Goal: Use online tool/utility: Utilize a website feature to perform a specific function

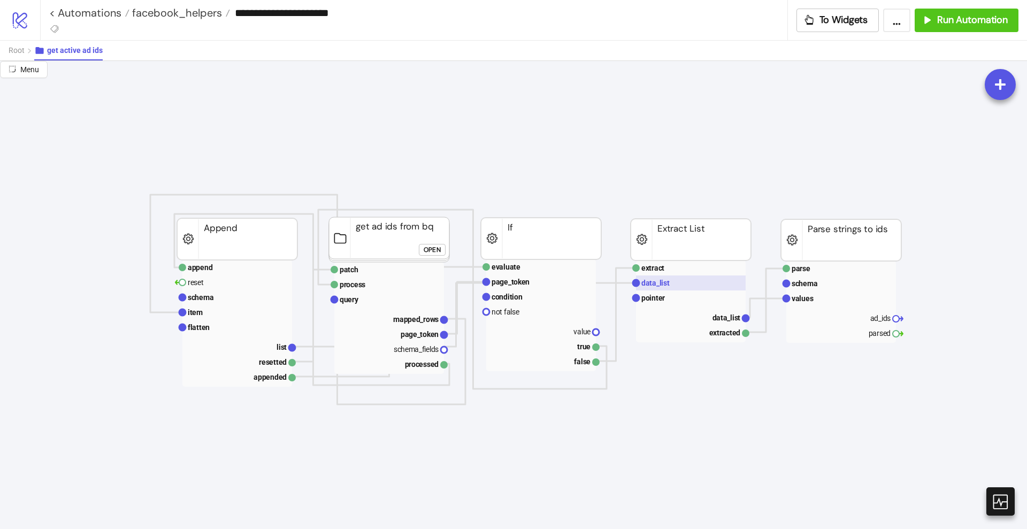
click at [649, 286] on text "data_list" at bounding box center [655, 283] width 28 height 9
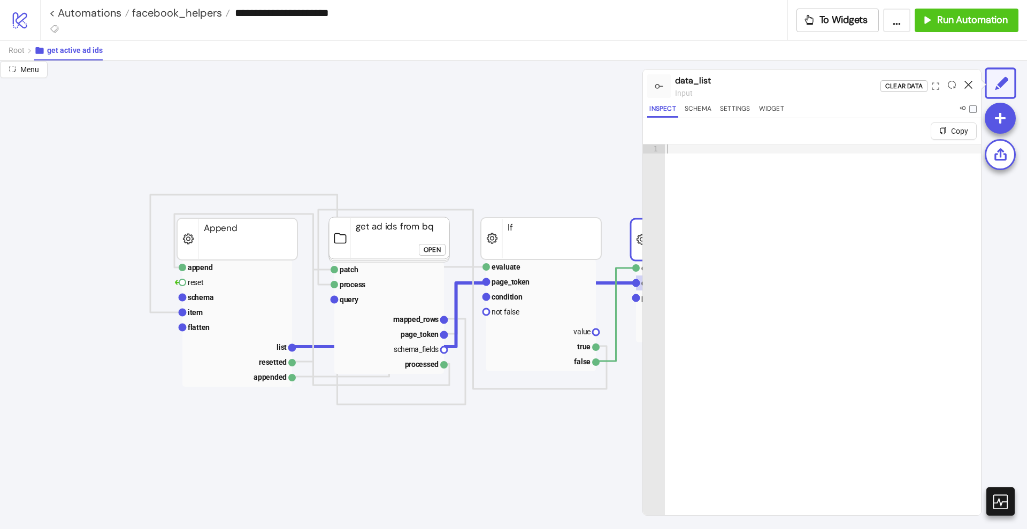
click at [965, 86] on icon at bounding box center [968, 85] width 8 height 8
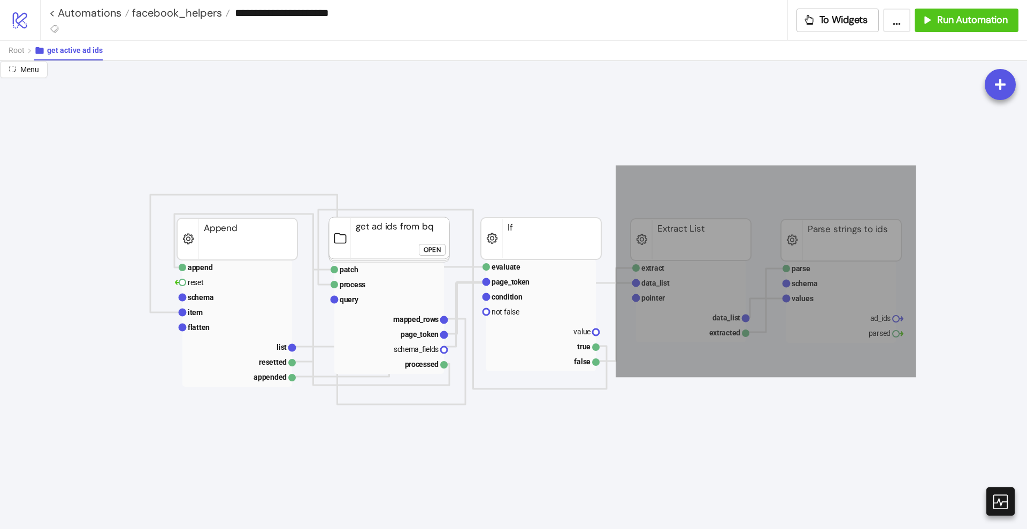
drag, startPoint x: 615, startPoint y: 165, endPoint x: 922, endPoint y: 381, distance: 374.9
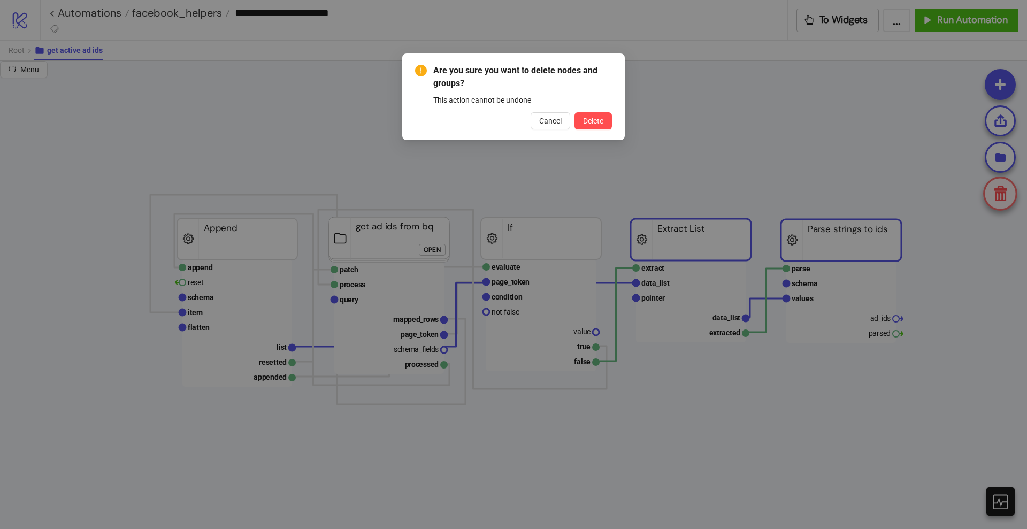
click at [574, 112] on button "Delete" at bounding box center [592, 120] width 37 height 17
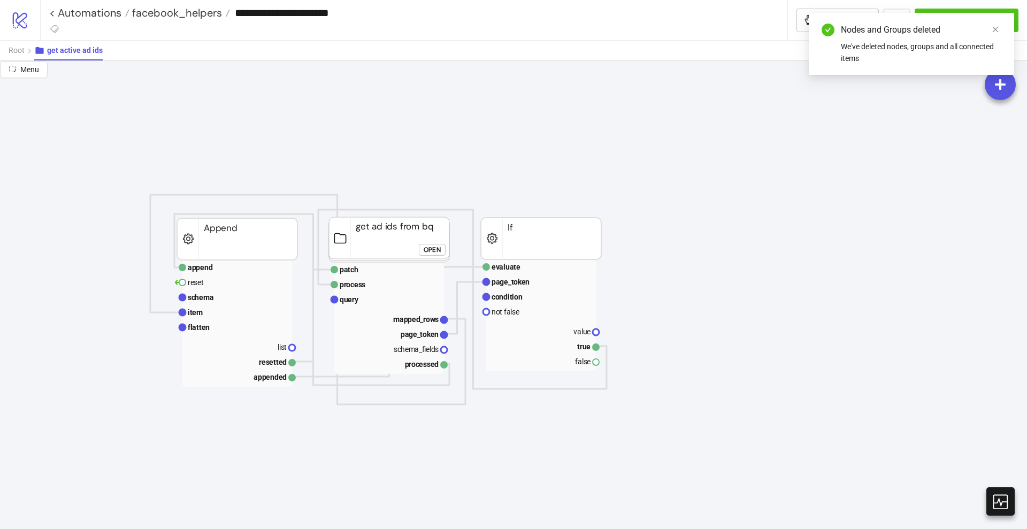
drag, startPoint x: 681, startPoint y: 232, endPoint x: 847, endPoint y: 173, distance: 176.6
click at [997, 29] on icon "close" at bounding box center [994, 29] width 7 height 7
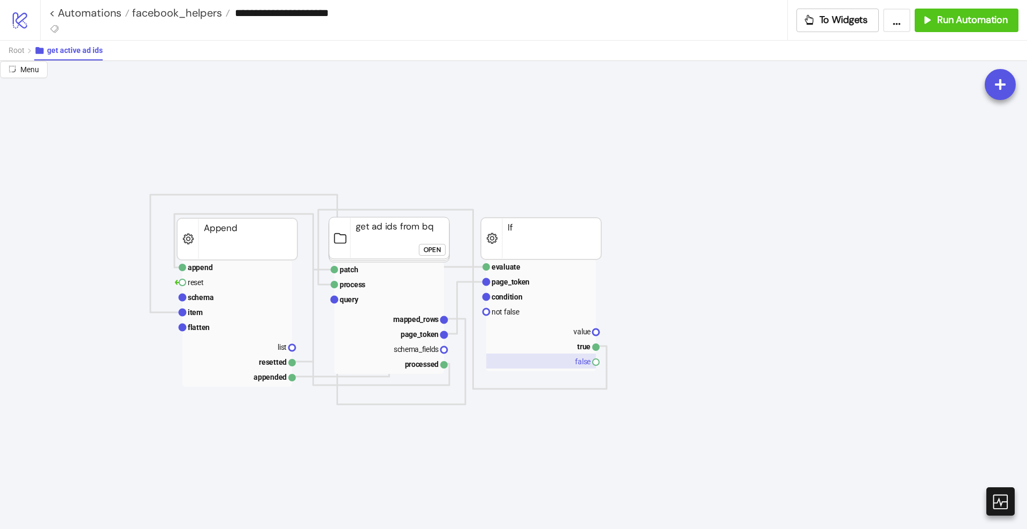
click at [579, 361] on rect at bounding box center [541, 360] width 110 height 15
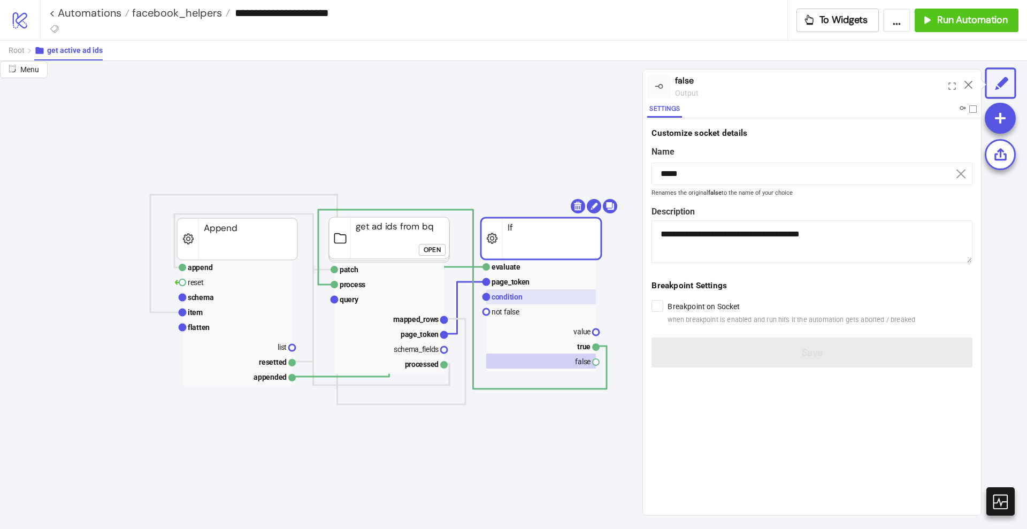
click at [535, 302] on rect at bounding box center [541, 296] width 110 height 15
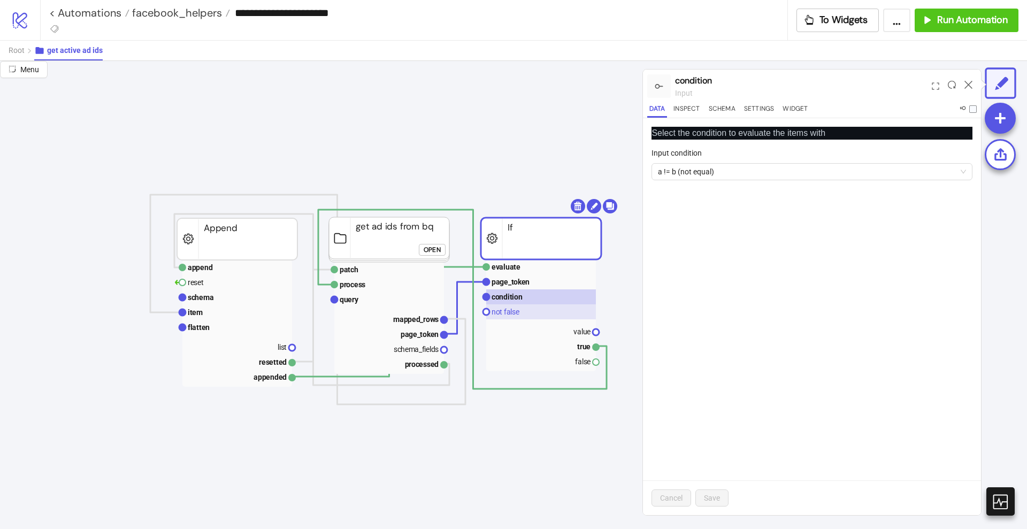
click at [526, 310] on rect at bounding box center [541, 311] width 110 height 15
click at [517, 299] on text "condition" at bounding box center [506, 296] width 31 height 9
click at [577, 346] on rect at bounding box center [541, 345] width 110 height 15
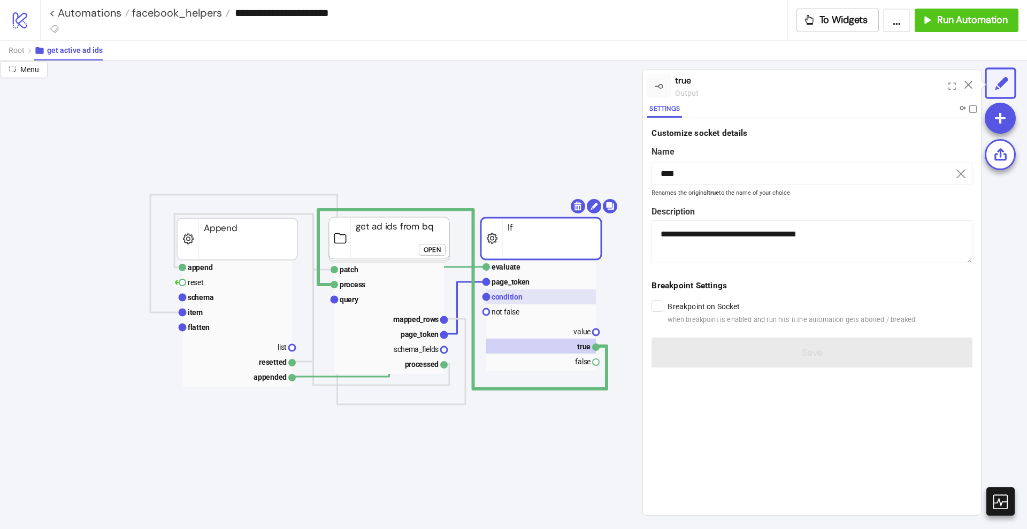
click at [513, 300] on text "condition" at bounding box center [506, 296] width 31 height 9
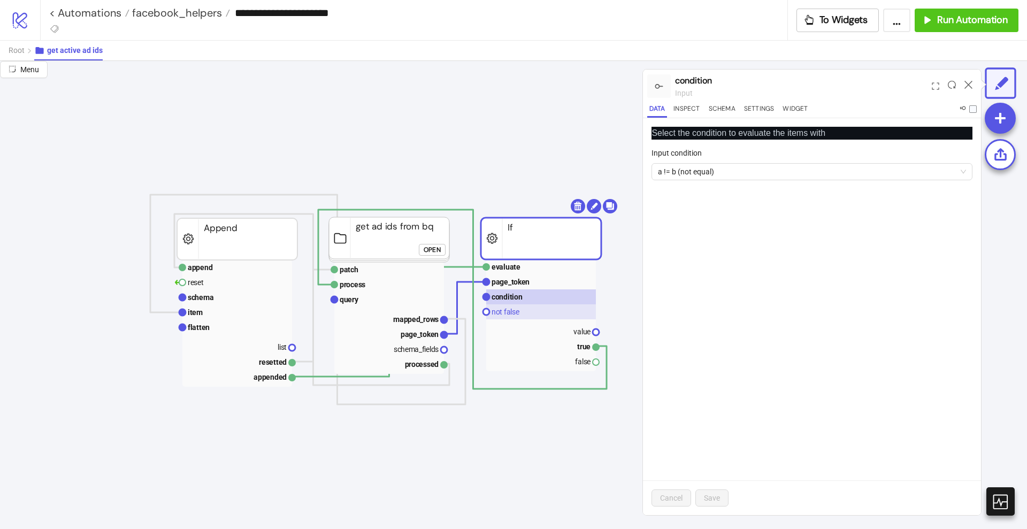
click at [515, 309] on text "not false" at bounding box center [505, 311] width 28 height 9
click at [571, 362] on rect at bounding box center [541, 360] width 110 height 15
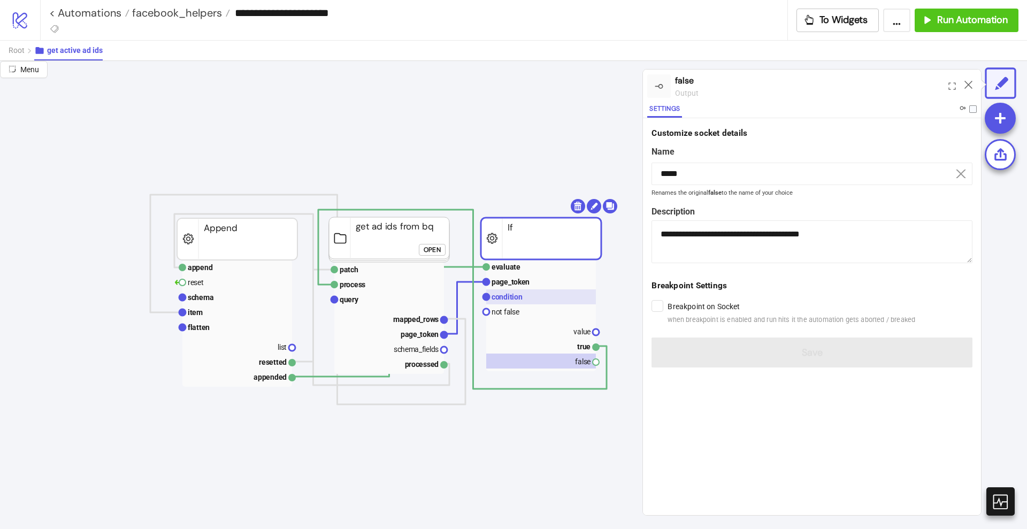
click at [506, 299] on text "condition" at bounding box center [506, 296] width 31 height 9
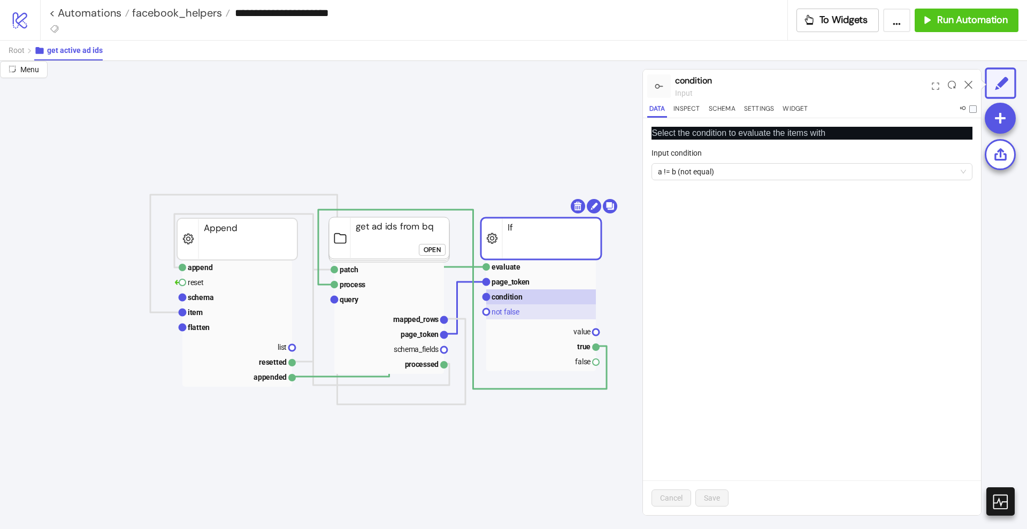
click at [527, 311] on rect at bounding box center [541, 311] width 110 height 15
click at [522, 294] on rect at bounding box center [541, 296] width 110 height 15
click at [684, 174] on span "a != b (not equal)" at bounding box center [812, 172] width 308 height 16
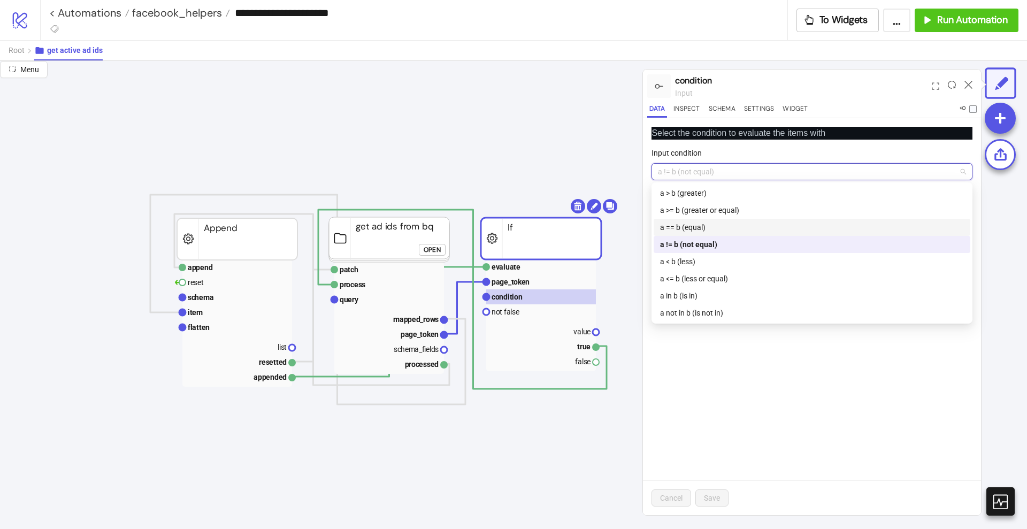
click at [691, 224] on div "a == b (equal)" at bounding box center [812, 227] width 304 height 12
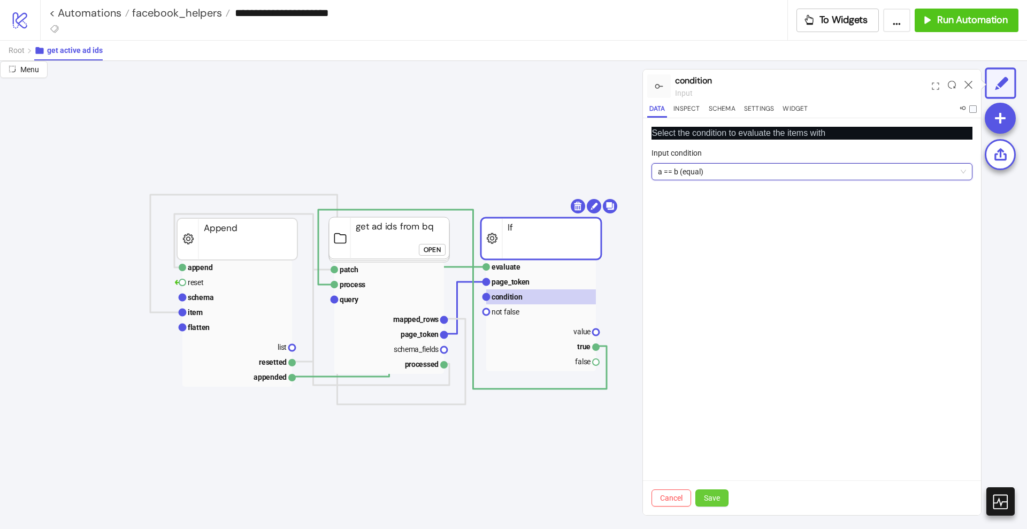
drag, startPoint x: 718, startPoint y: 498, endPoint x: 713, endPoint y: 489, distance: 10.0
click at [717, 498] on span "Save" at bounding box center [712, 498] width 16 height 9
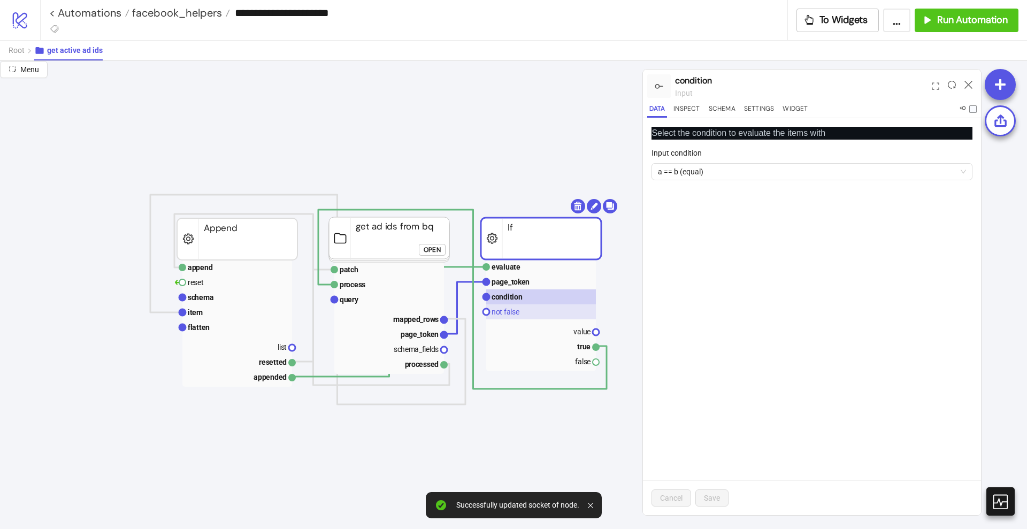
click at [512, 313] on text "not false" at bounding box center [505, 311] width 28 height 9
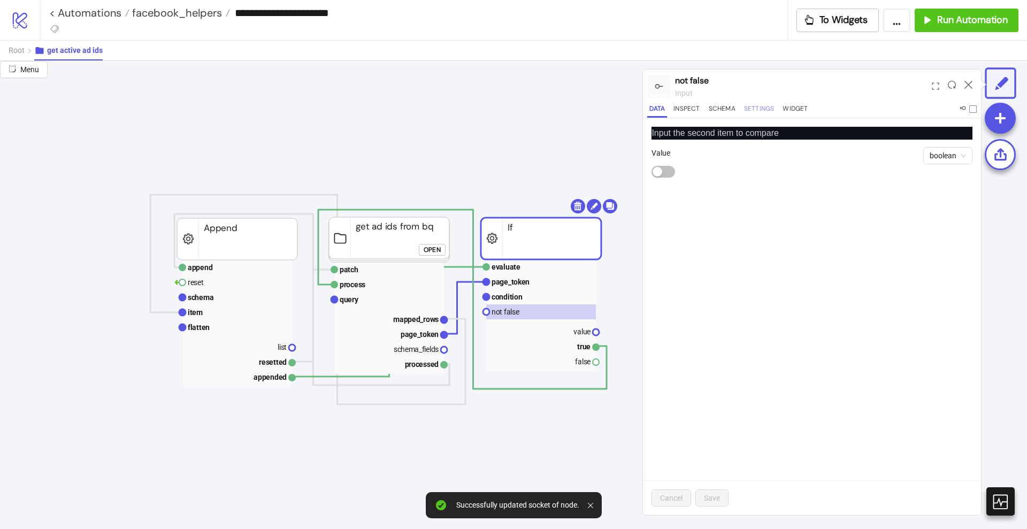
click at [760, 110] on button "Settings" at bounding box center [759, 110] width 35 height 14
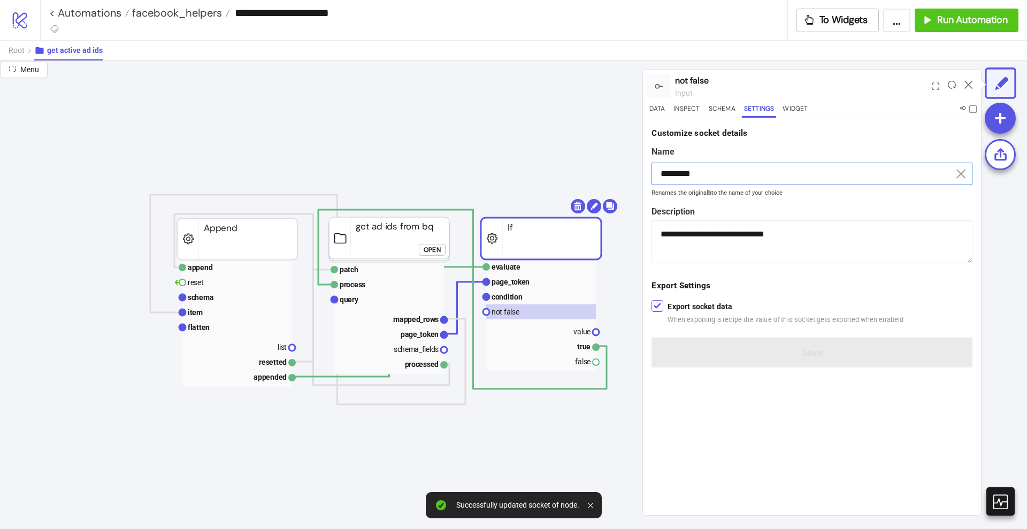
click at [683, 173] on input "*********" at bounding box center [811, 174] width 321 height 22
type input "*"
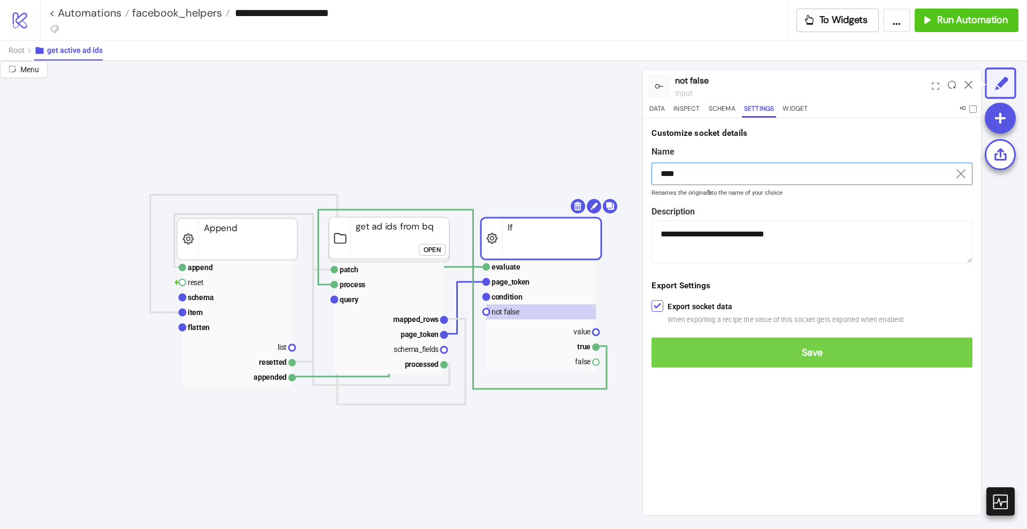
type input "****"
click at [804, 348] on span "Save" at bounding box center [812, 352] width 304 height 12
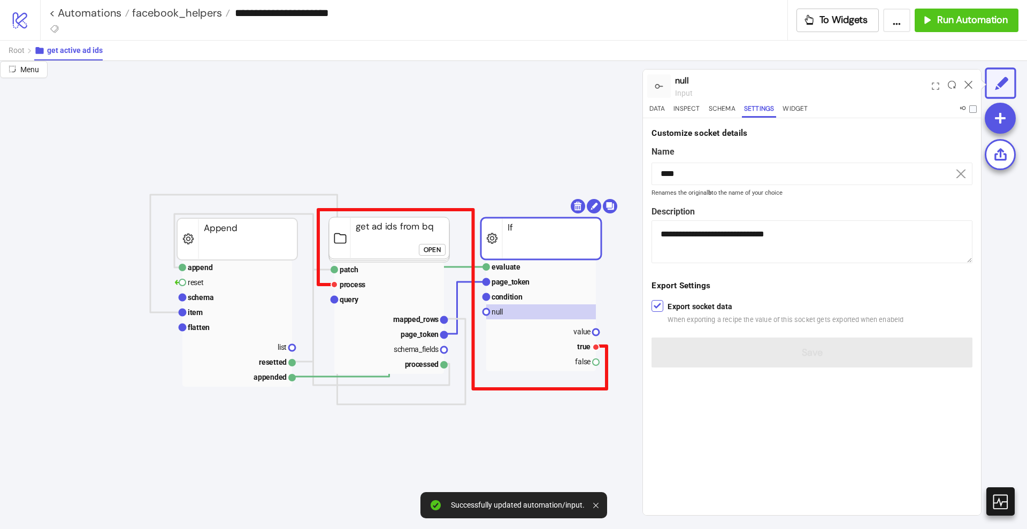
click at [588, 389] on polyline at bounding box center [462, 299] width 288 height 179
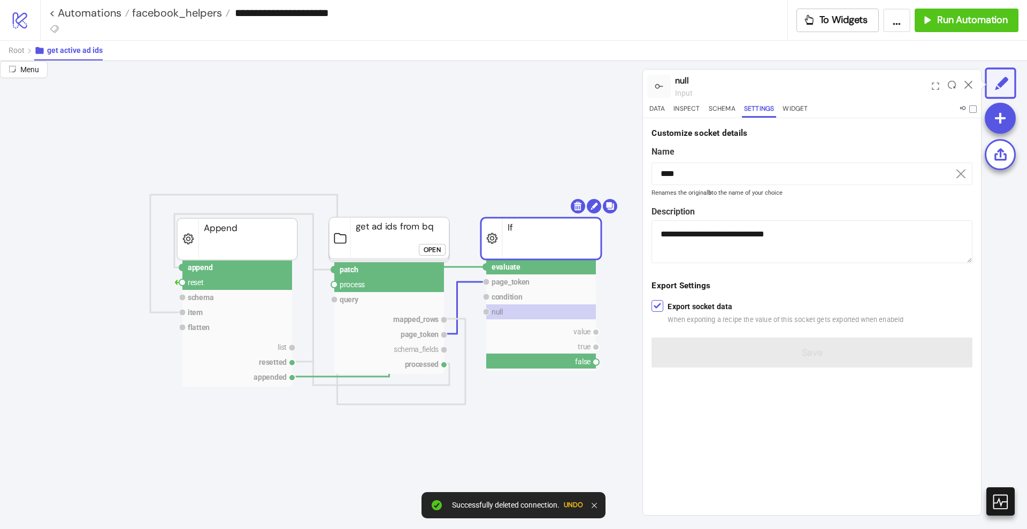
drag, startPoint x: 597, startPoint y: 364, endPoint x: 582, endPoint y: 394, distance: 33.7
click at [332, 286] on circle at bounding box center [334, 284] width 6 height 6
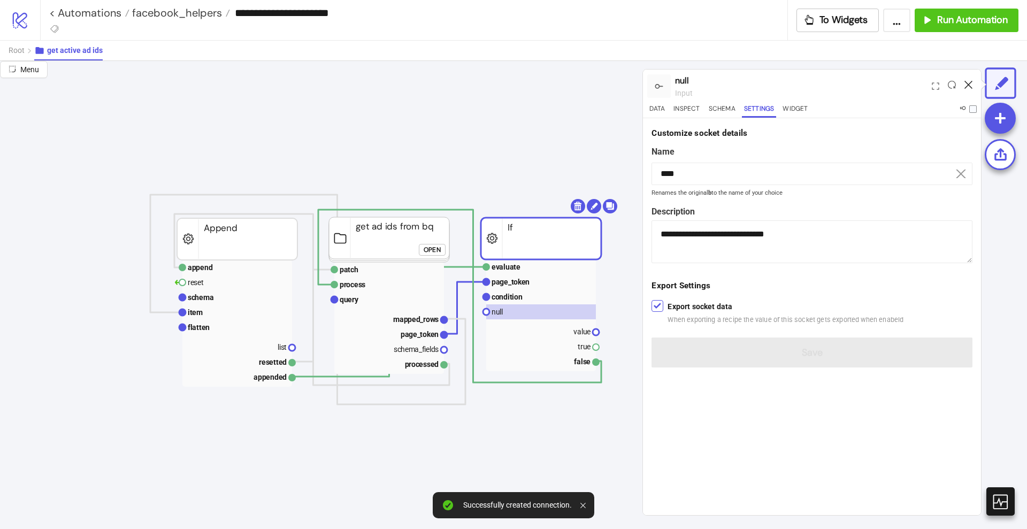
click at [968, 83] on icon at bounding box center [968, 85] width 8 height 8
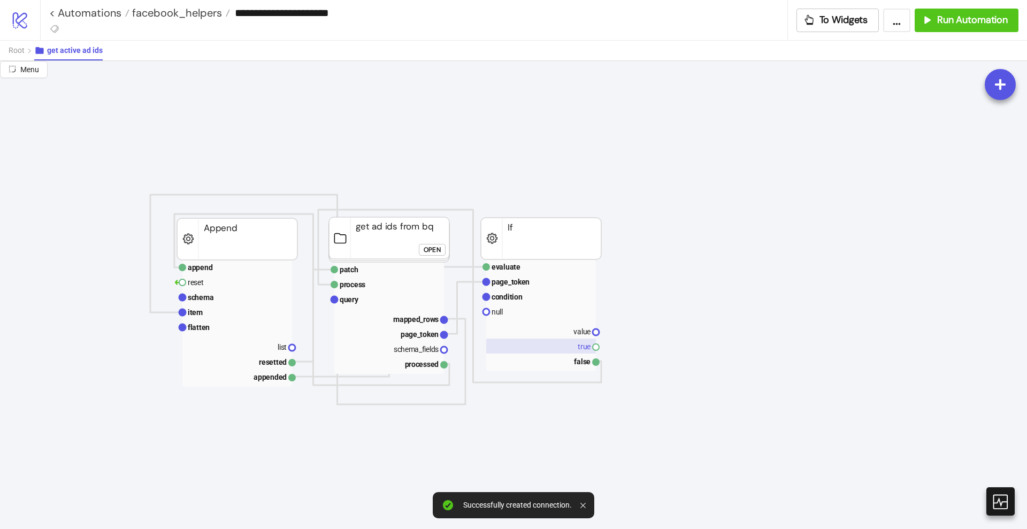
click at [577, 350] on rect at bounding box center [541, 345] width 110 height 15
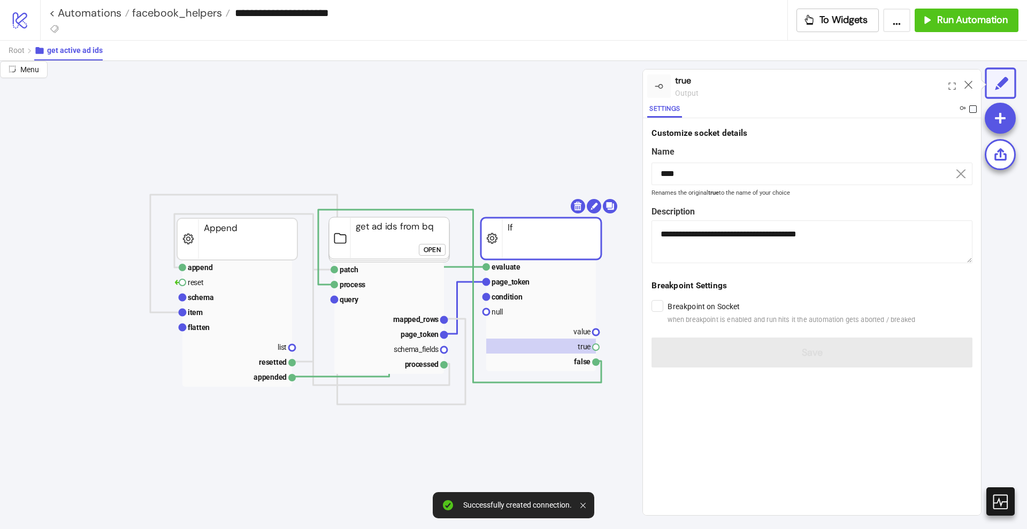
click at [974, 110] on span at bounding box center [972, 108] width 7 height 7
click at [970, 85] on icon at bounding box center [968, 85] width 8 height 8
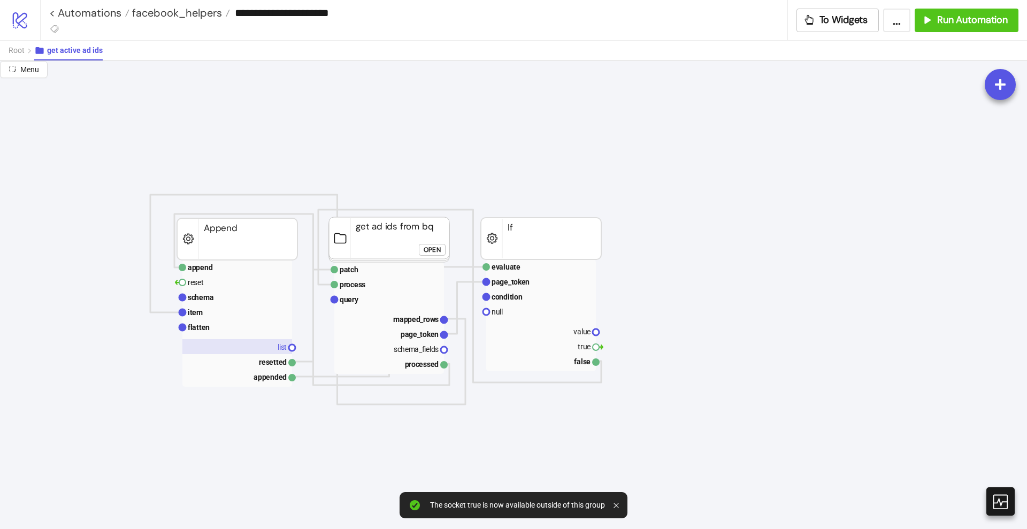
click at [279, 350] on text "list" at bounding box center [281, 347] width 9 height 9
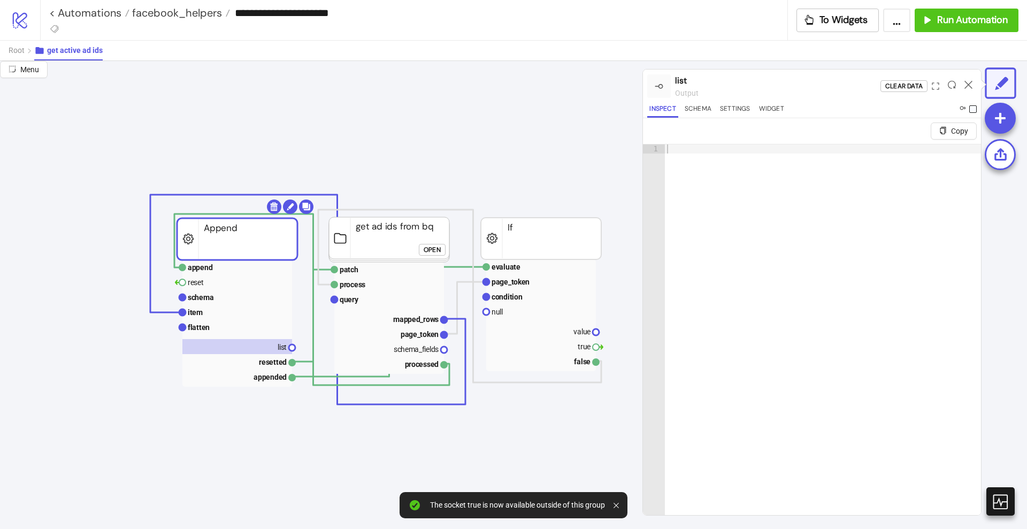
click at [974, 107] on span at bounding box center [972, 108] width 7 height 7
click at [970, 86] on icon at bounding box center [968, 85] width 8 height 8
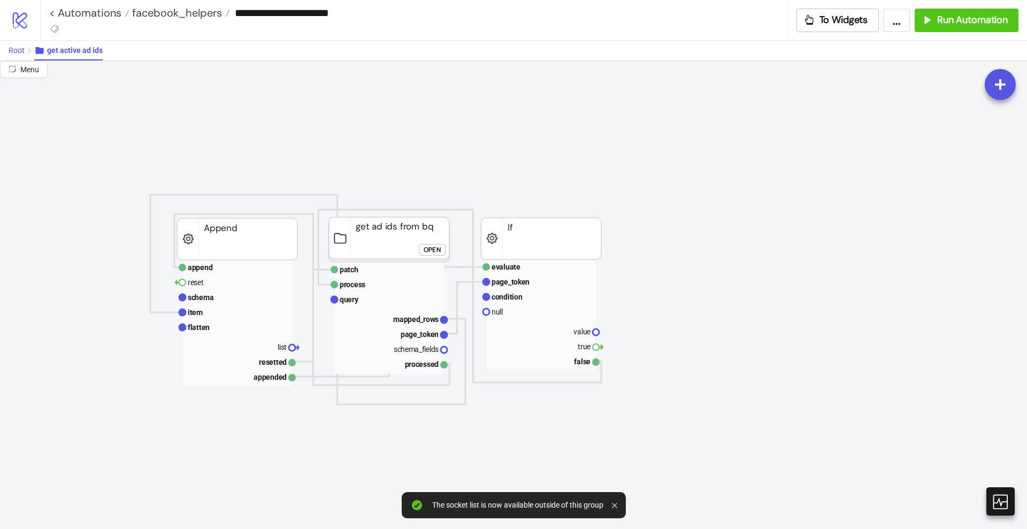
click at [12, 49] on span "Root" at bounding box center [17, 50] width 16 height 9
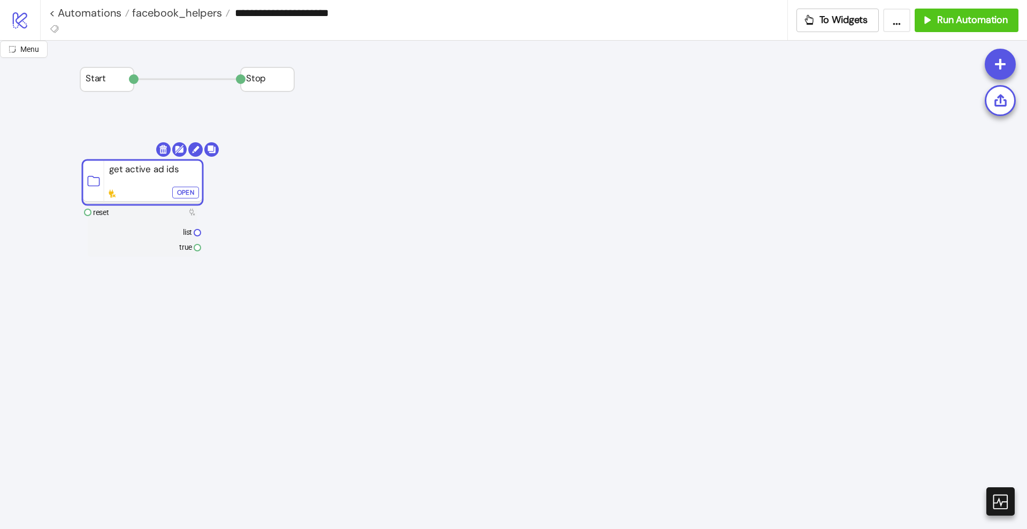
drag, startPoint x: 169, startPoint y: 200, endPoint x: 110, endPoint y: 188, distance: 60.0
click at [110, 188] on rect at bounding box center [142, 182] width 120 height 45
click at [177, 191] on div "Open" at bounding box center [185, 193] width 17 height 12
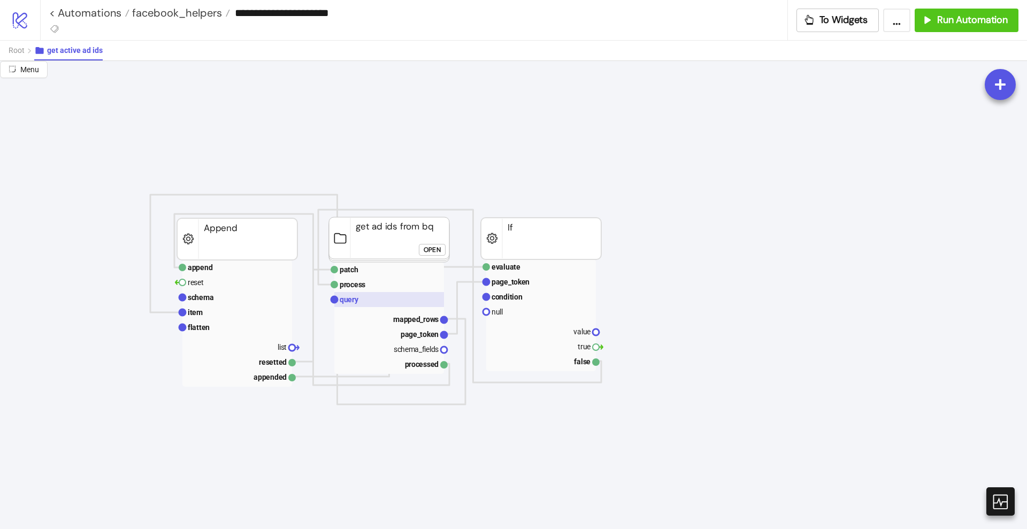
click at [360, 300] on rect at bounding box center [389, 299] width 110 height 15
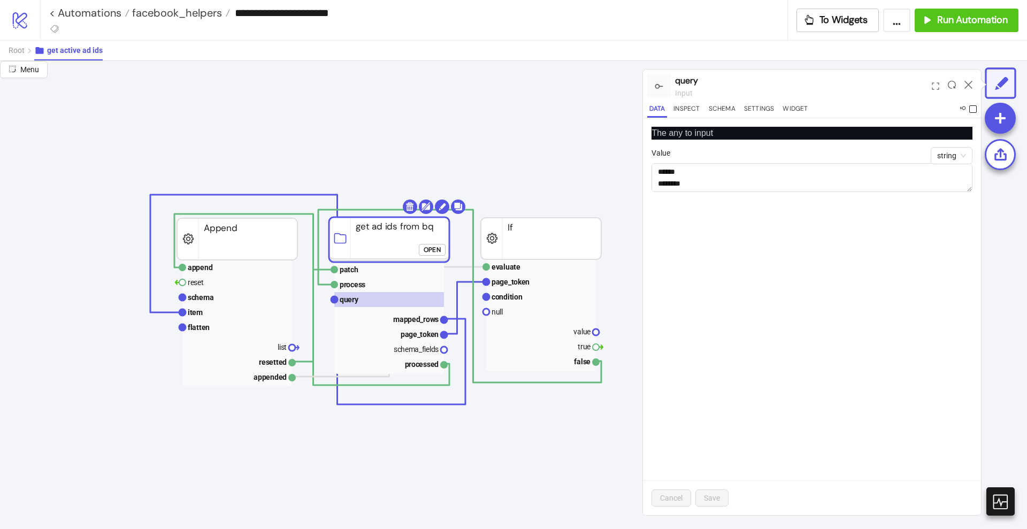
click at [970, 109] on span at bounding box center [972, 108] width 7 height 7
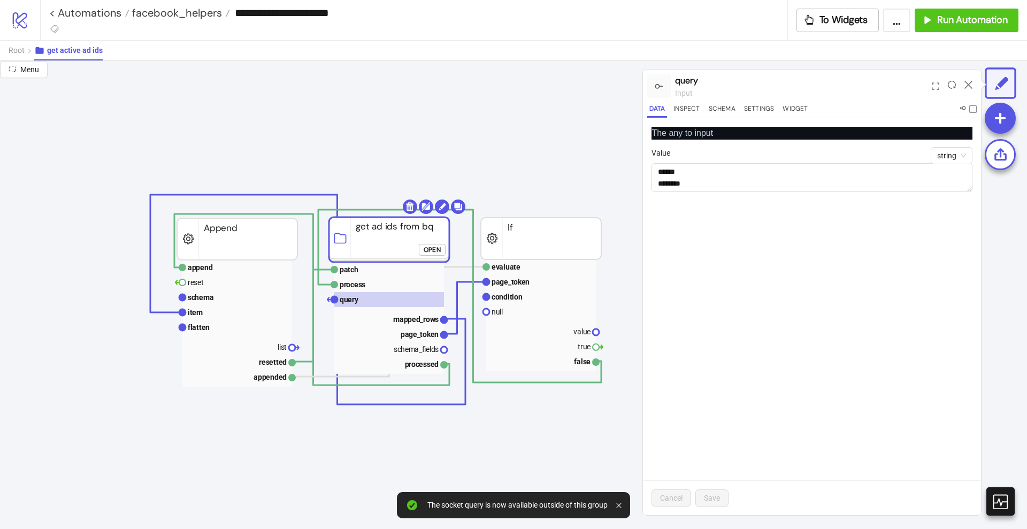
click at [963, 84] on div at bounding box center [968, 86] width 17 height 29
click at [966, 84] on icon at bounding box center [968, 85] width 8 height 8
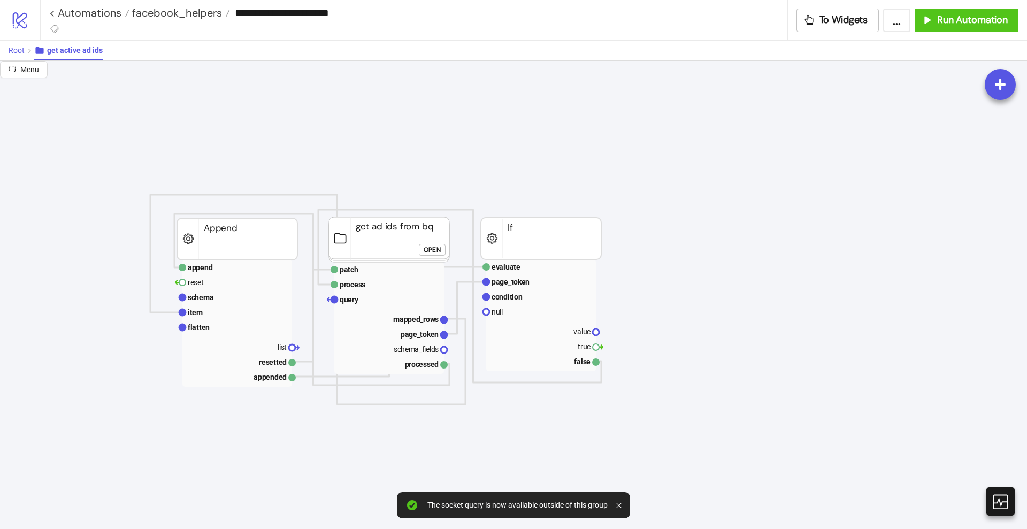
click at [18, 55] on button "Root" at bounding box center [22, 51] width 26 height 20
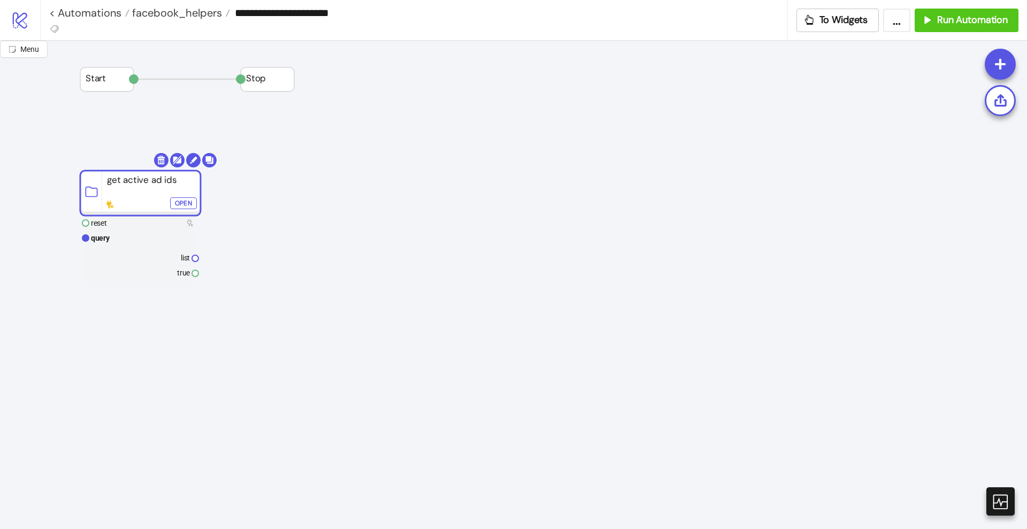
drag, startPoint x: 145, startPoint y: 184, endPoint x: 143, endPoint y: 195, distance: 10.9
click at [143, 195] on rect at bounding box center [140, 193] width 120 height 45
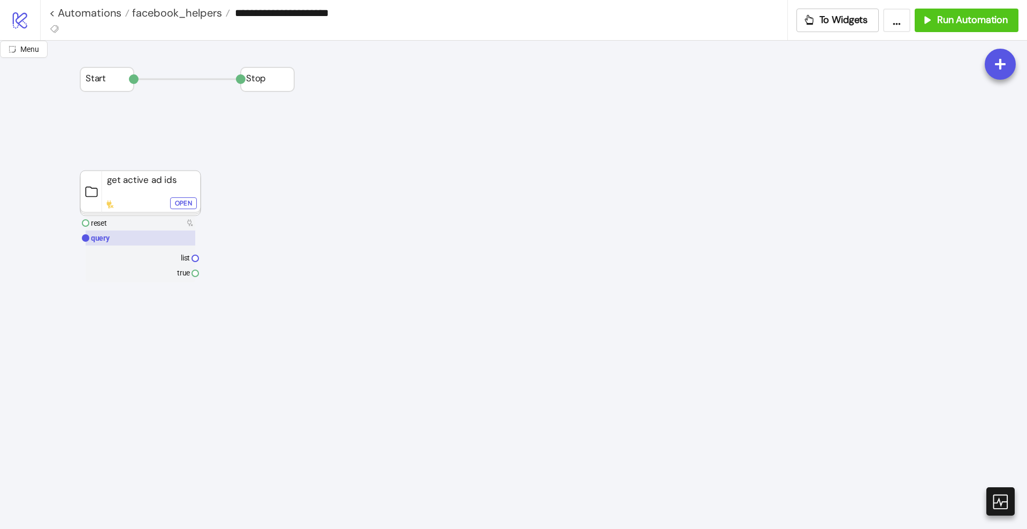
click at [125, 237] on rect at bounding box center [141, 237] width 110 height 15
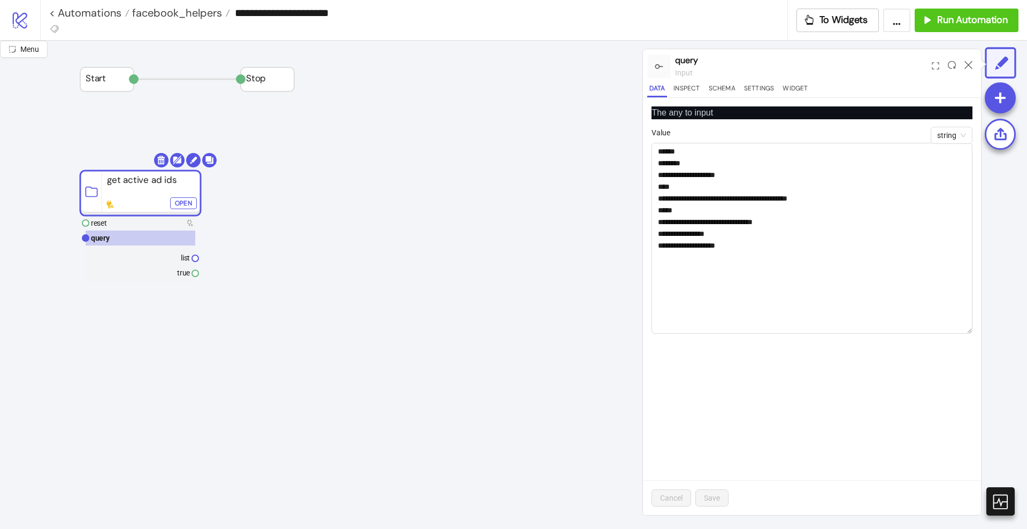
drag, startPoint x: 969, startPoint y: 169, endPoint x: 1009, endPoint y: 310, distance: 146.1
click at [1015, 321] on div "**********" at bounding box center [513, 285] width 1027 height 488
click at [796, 235] on textarea "**********" at bounding box center [811, 233] width 321 height 181
paste textarea "**********"
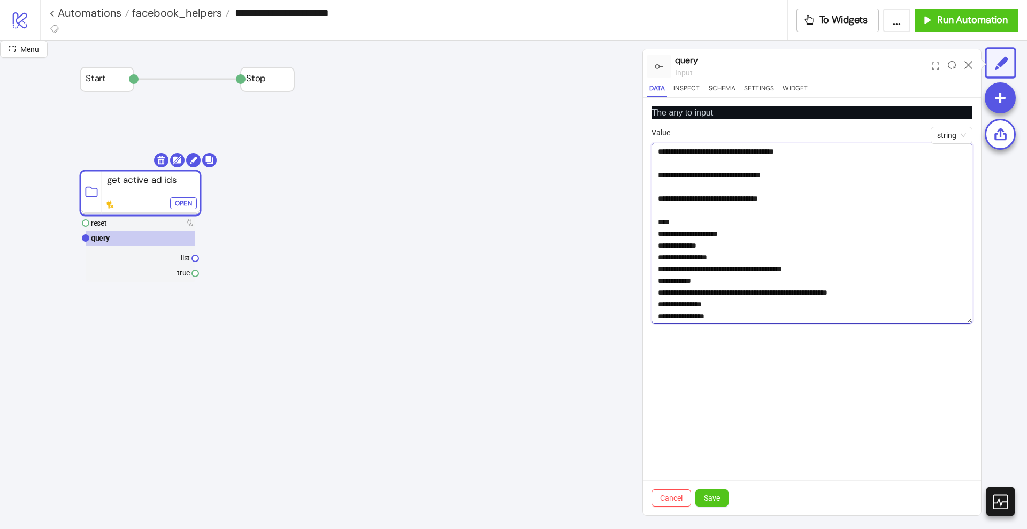
type textarea "**********"
click at [718, 499] on span "Save" at bounding box center [712, 498] width 16 height 9
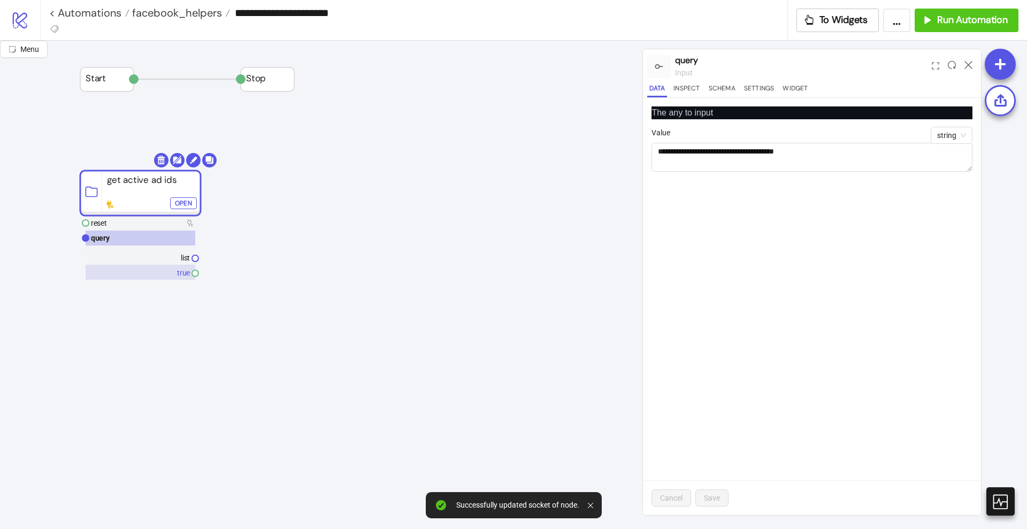
click at [179, 277] on rect at bounding box center [141, 272] width 110 height 15
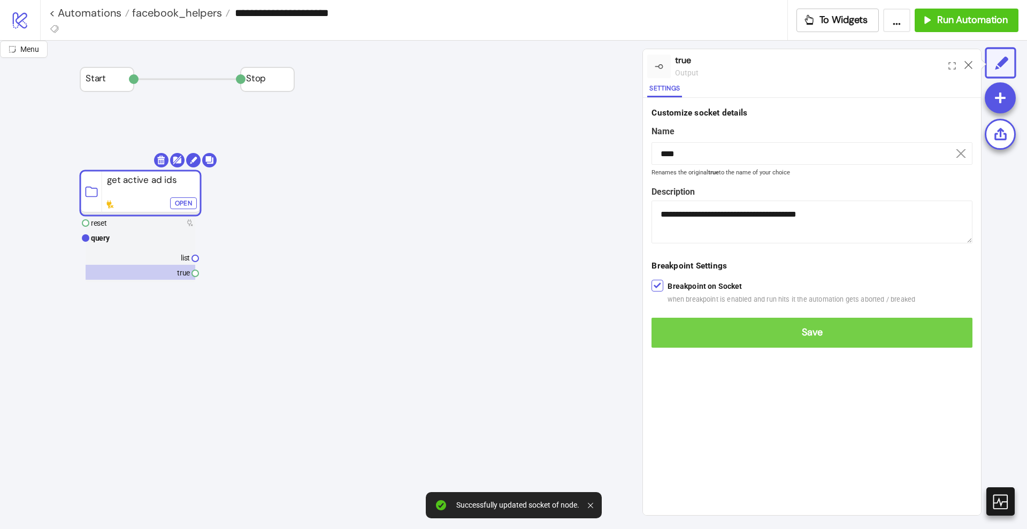
click at [672, 334] on span "Save" at bounding box center [812, 332] width 304 height 12
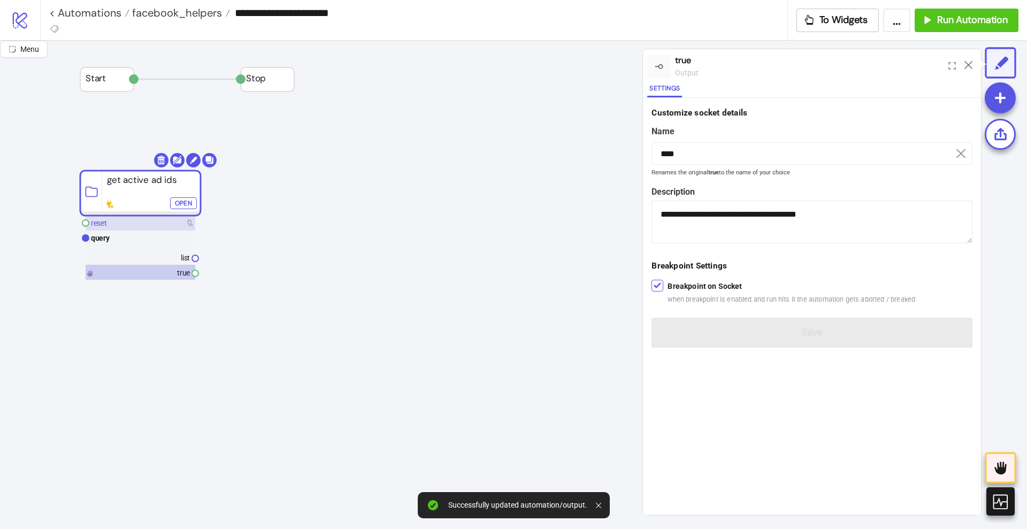
click at [129, 222] on rect at bounding box center [141, 222] width 110 height 15
type input "*****"
type textarea "**********"
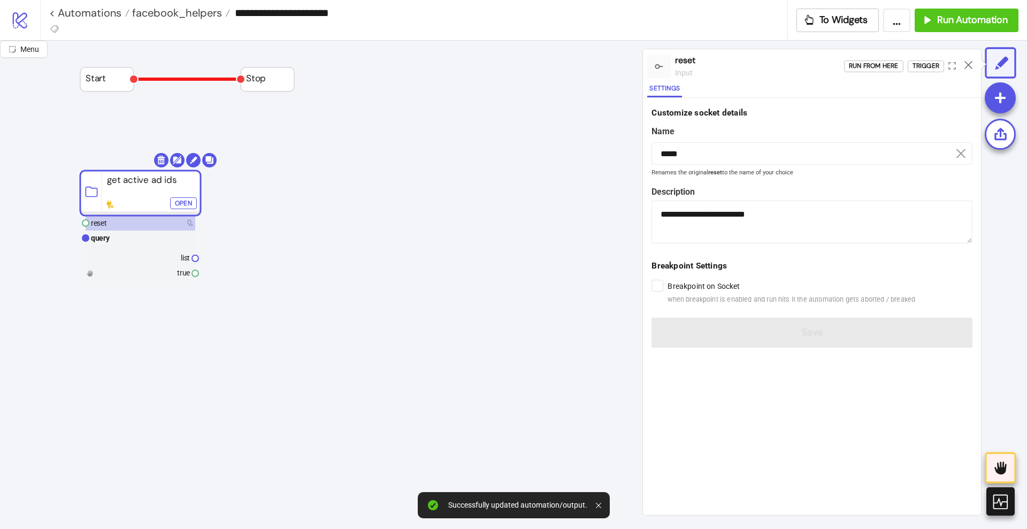
click at [165, 79] on polyline at bounding box center [187, 79] width 107 height 0
click at [972, 67] on icon at bounding box center [968, 65] width 8 height 8
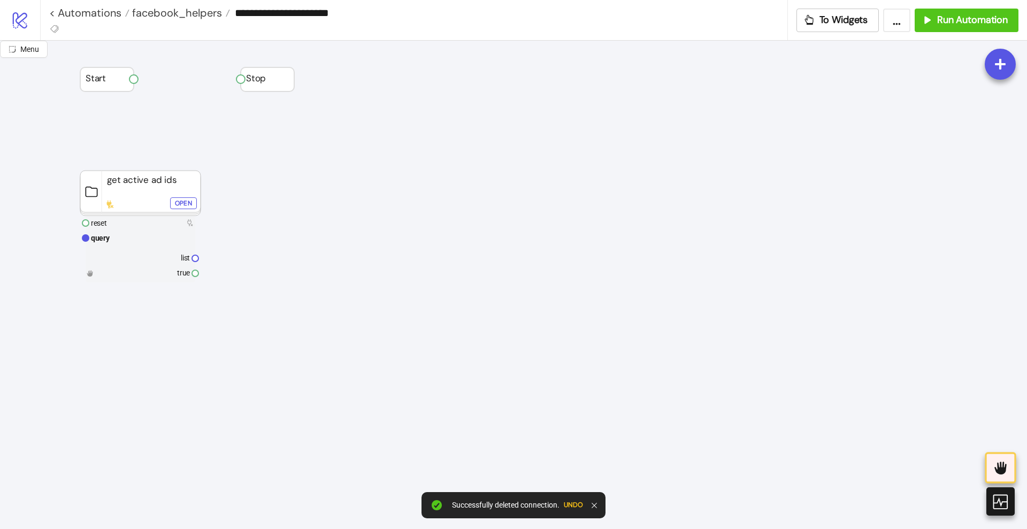
drag, startPoint x: 436, startPoint y: 244, endPoint x: 246, endPoint y: 319, distance: 203.5
click at [101, 227] on text "reset" at bounding box center [99, 223] width 16 height 9
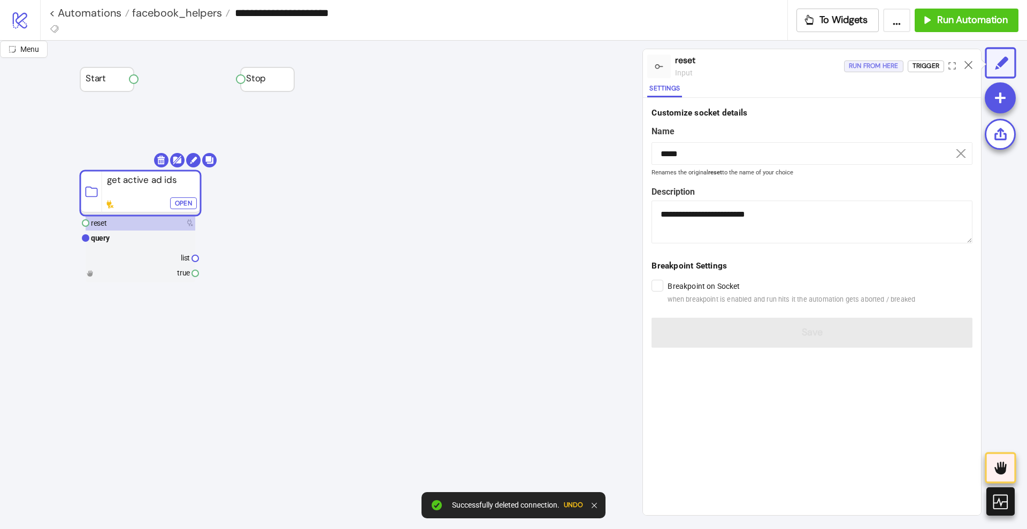
click at [873, 65] on div "Run from here" at bounding box center [874, 66] width 50 height 12
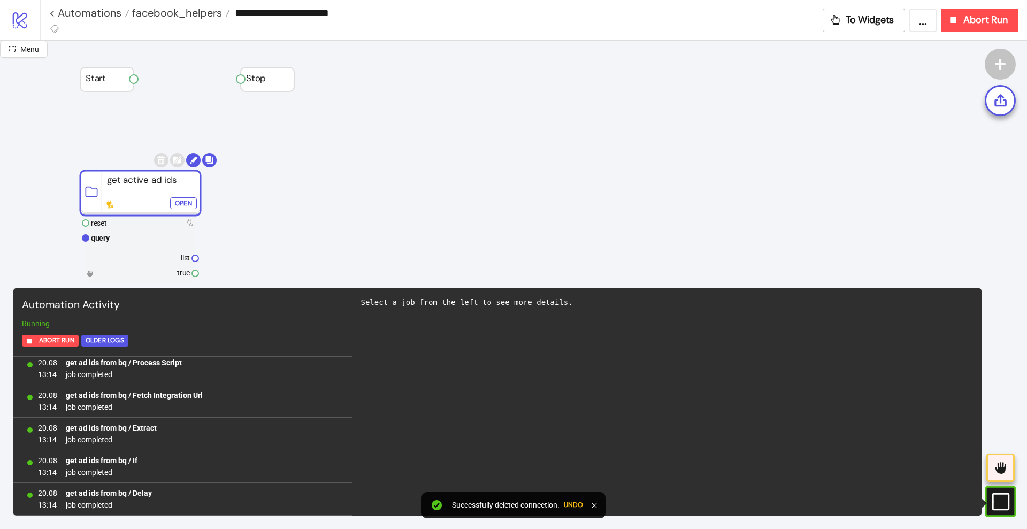
scroll to position [167, 0]
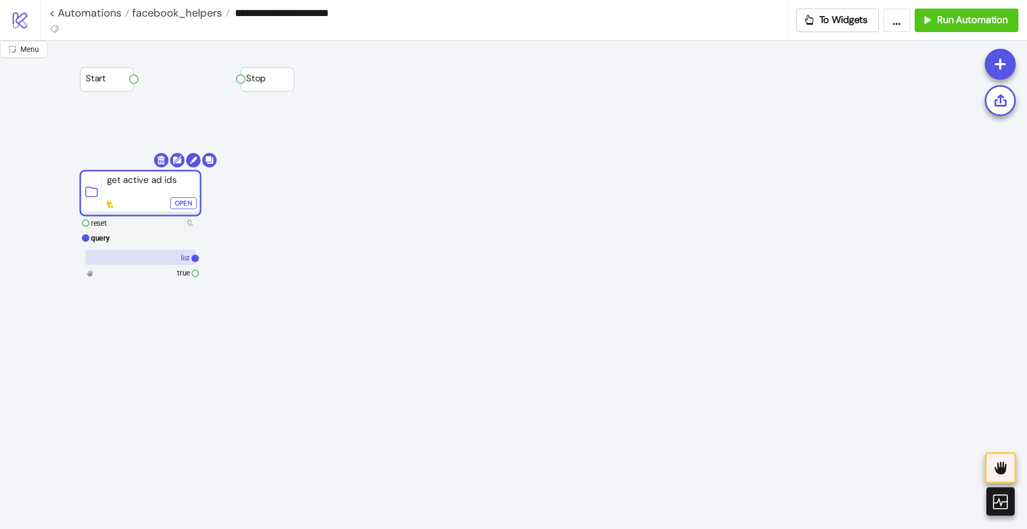
click at [169, 260] on rect at bounding box center [141, 257] width 110 height 15
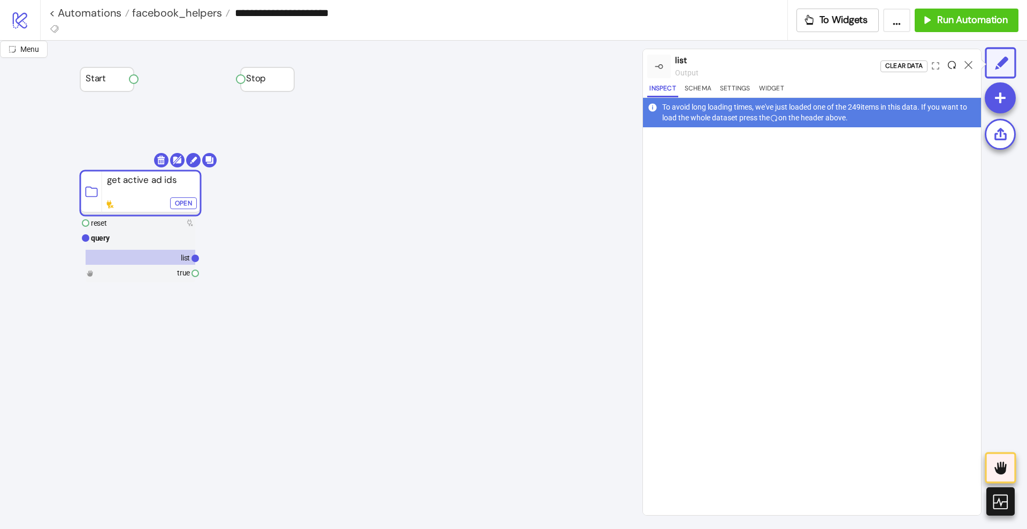
click at [950, 65] on icon at bounding box center [951, 65] width 8 height 8
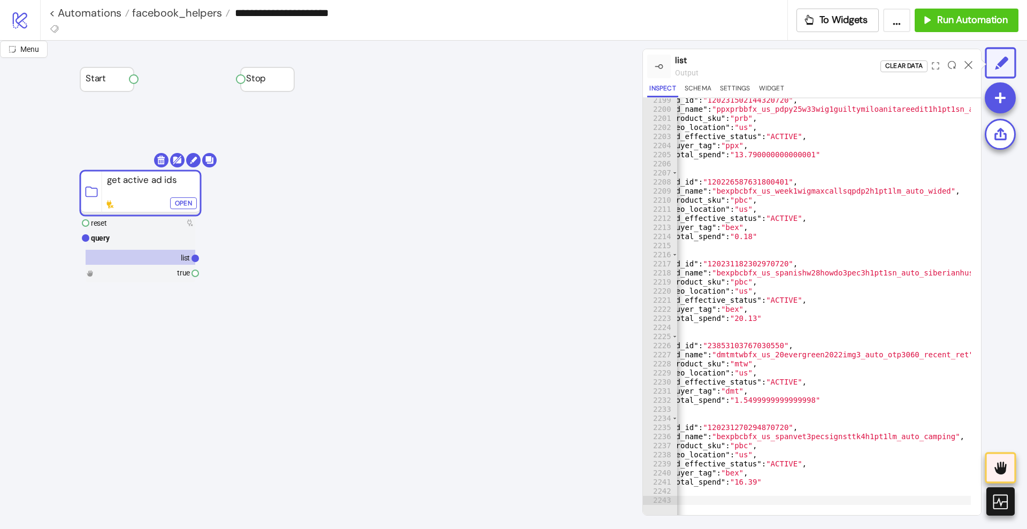
scroll to position [0, 0]
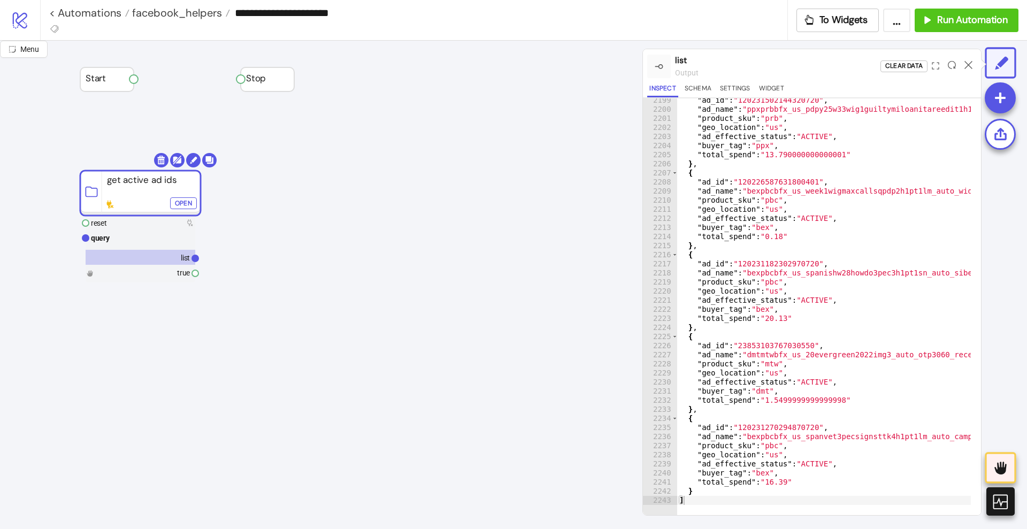
click at [748, 344] on div ""ad_id" : "120231502144320720" , "ad_name" : "ppxprbbfx_us_pdpy25w33wig1guiltym…" at bounding box center [893, 308] width 433 height 425
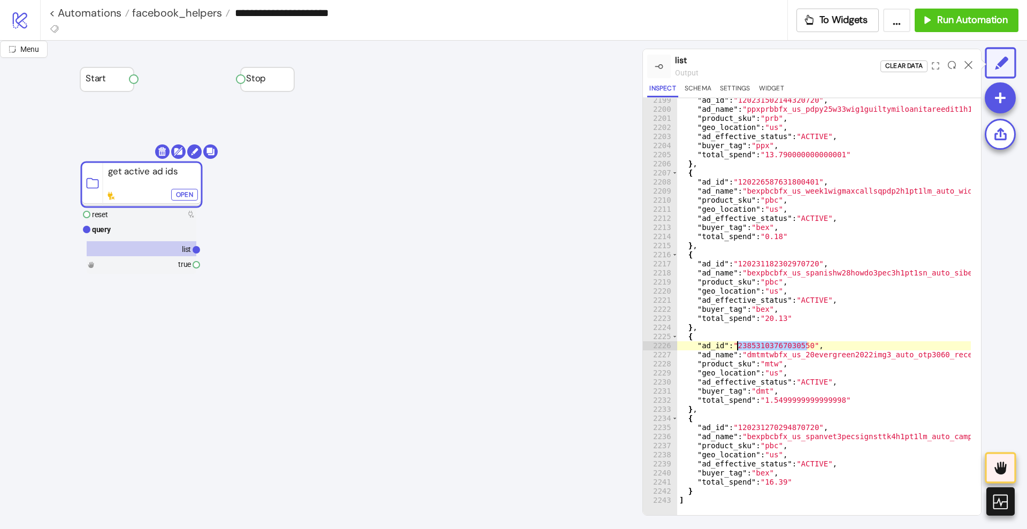
drag, startPoint x: 142, startPoint y: 190, endPoint x: 143, endPoint y: 181, distance: 8.6
click at [143, 181] on rect at bounding box center [141, 184] width 120 height 45
click at [830, 313] on div ""ad_id" : "120231502144320720" , "ad_name" : "ppxprbbfx_us_pdpy25w33wig1guiltym…" at bounding box center [893, 308] width 433 height 425
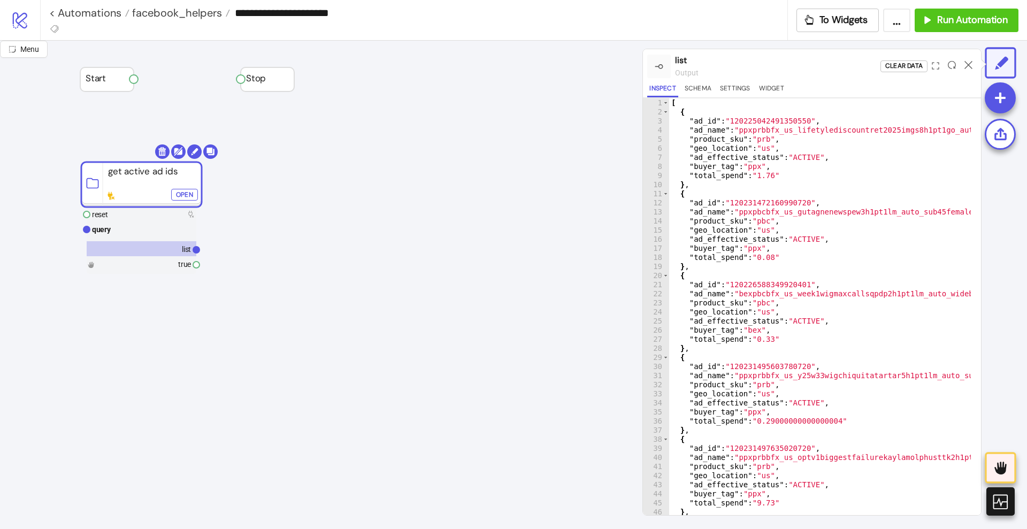
click at [696, 186] on div "[ { "ad_id" : "120225042491350550" , "ad_name" : "ppxprbbfx_us_lifetylediscount…" at bounding box center [885, 310] width 433 height 425
click at [702, 267] on div "[ { "ad_id" : "120225042491350550" , "ad_name" : "ppxprbbfx_us_lifetylediscount…" at bounding box center [885, 310] width 433 height 425
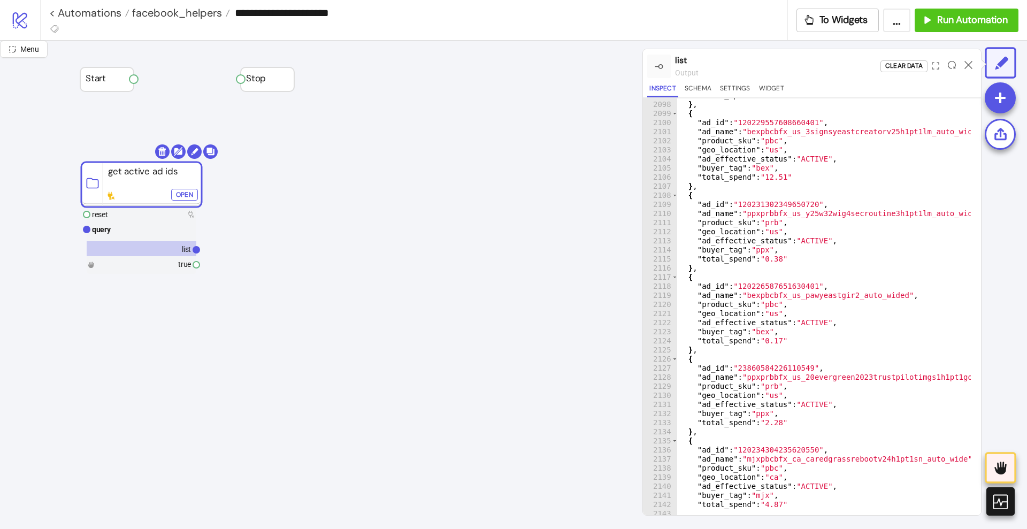
scroll to position [16344, 0]
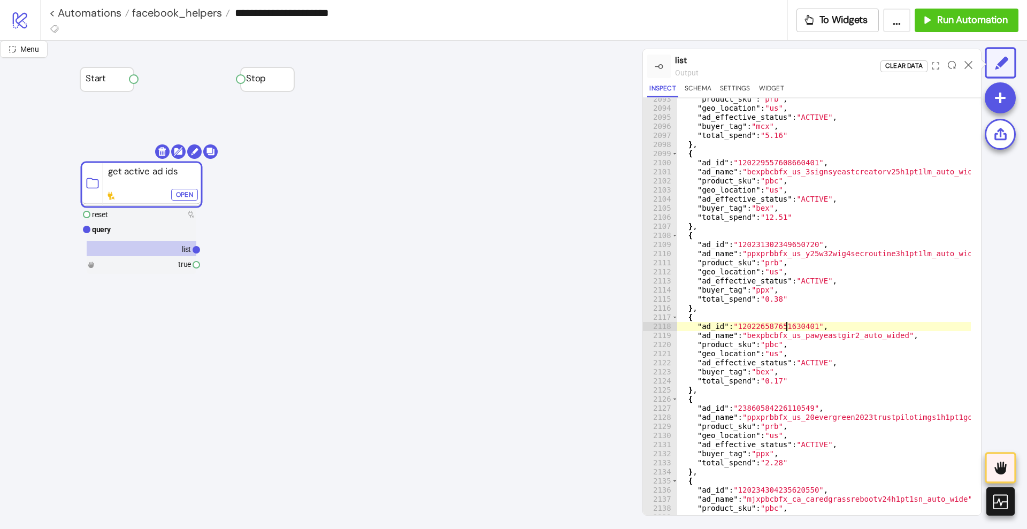
click at [786, 326] on div ""product_sku" : "prb" , "geo_location" : "us" , "ad_effective_status" : "ACTIVE…" at bounding box center [893, 307] width 433 height 425
type textarea "**********"
click at [786, 326] on div ""product_sku" : "prb" , "geo_location" : "us" , "ad_effective_status" : "ACTIVE…" at bounding box center [893, 307] width 433 height 425
click at [127, 228] on rect at bounding box center [142, 229] width 110 height 15
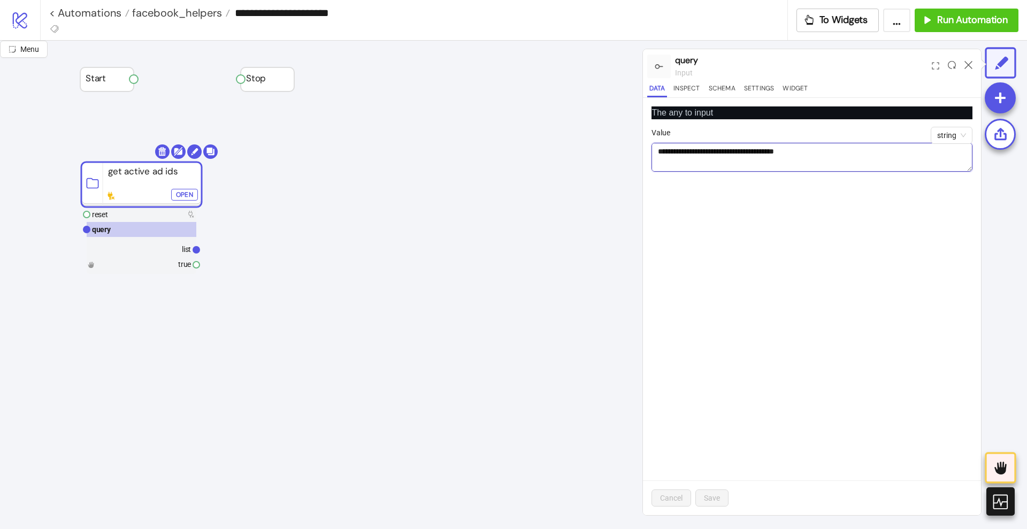
click at [831, 155] on textarea "Value" at bounding box center [811, 157] width 321 height 29
drag, startPoint x: 965, startPoint y: 169, endPoint x: 962, endPoint y: 357, distance: 187.7
click at [962, 206] on textarea "Value" at bounding box center [811, 174] width 321 height 63
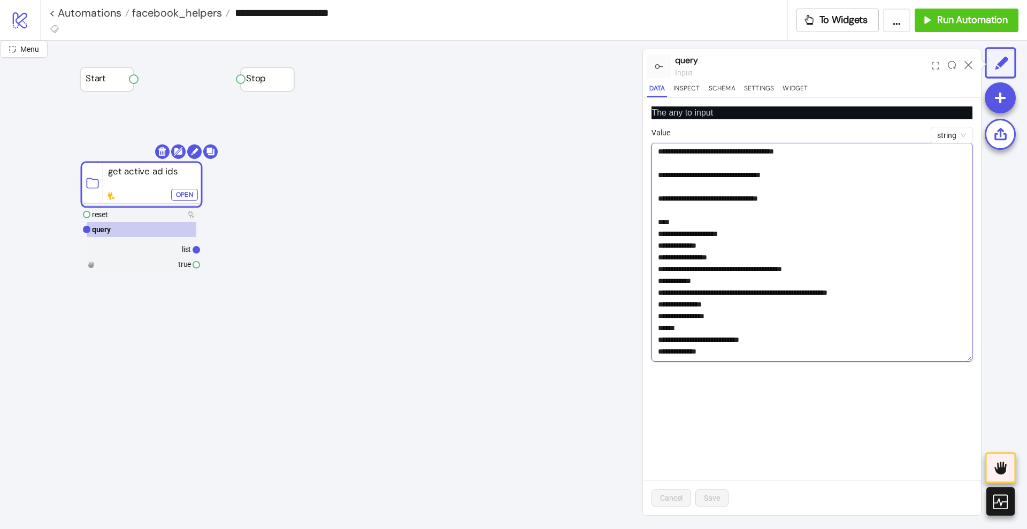
click at [874, 243] on textarea "Value" at bounding box center [811, 252] width 321 height 219
paste textarea "**********"
click at [821, 151] on textarea "Value" at bounding box center [811, 252] width 321 height 219
type textarea "**********"
click at [710, 498] on span "Save" at bounding box center [712, 498] width 16 height 9
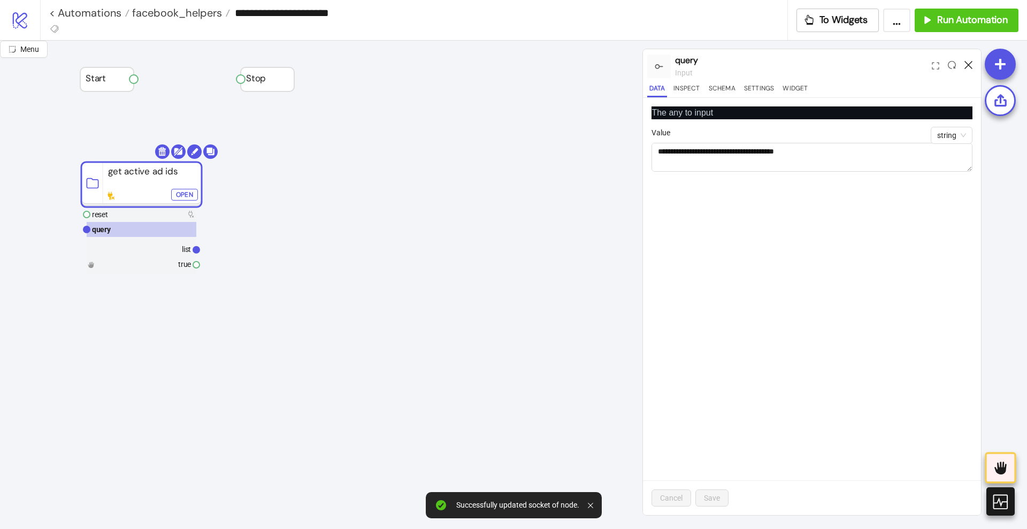
click at [964, 65] on icon at bounding box center [968, 65] width 8 height 8
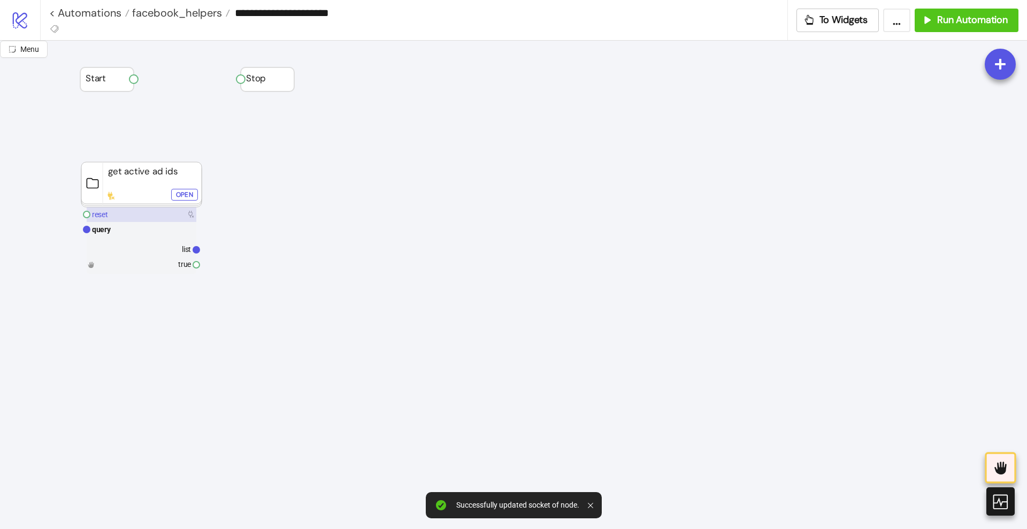
click at [121, 211] on rect at bounding box center [142, 214] width 110 height 15
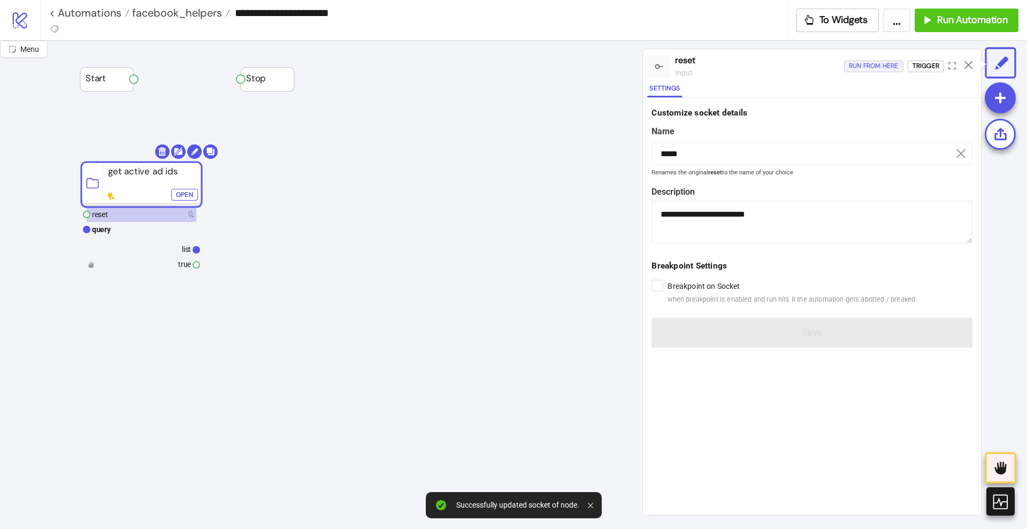
click at [872, 68] on div "Run from here" at bounding box center [874, 66] width 50 height 12
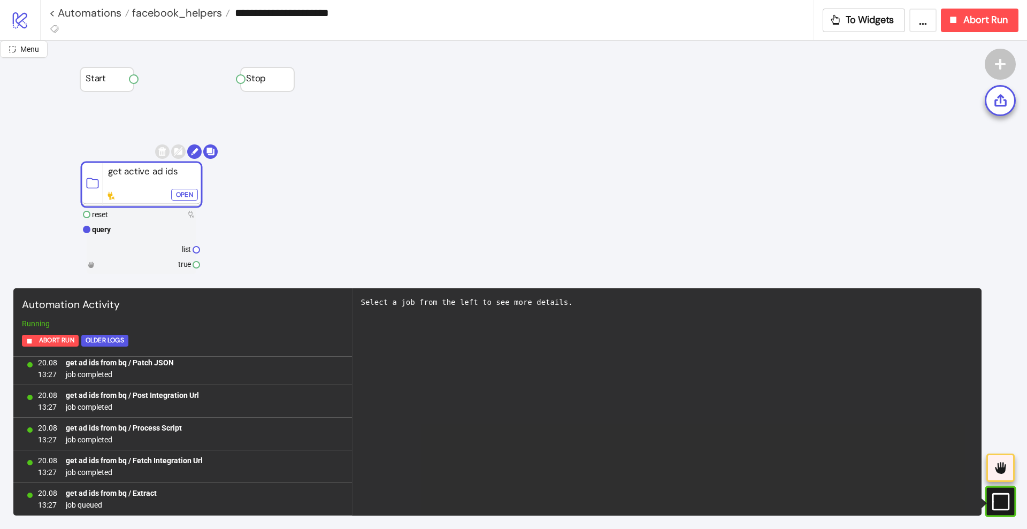
scroll to position [102, 0]
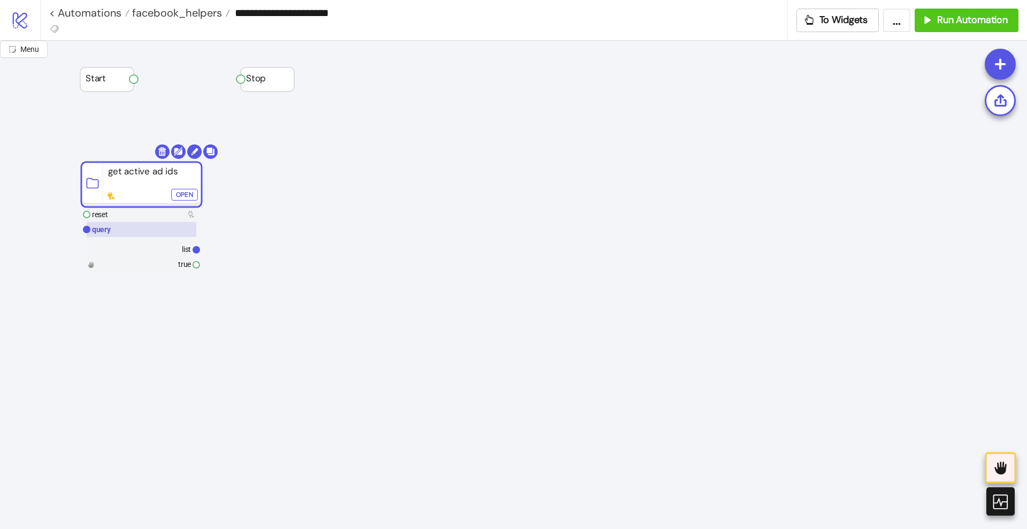
click at [124, 229] on rect at bounding box center [142, 229] width 110 height 15
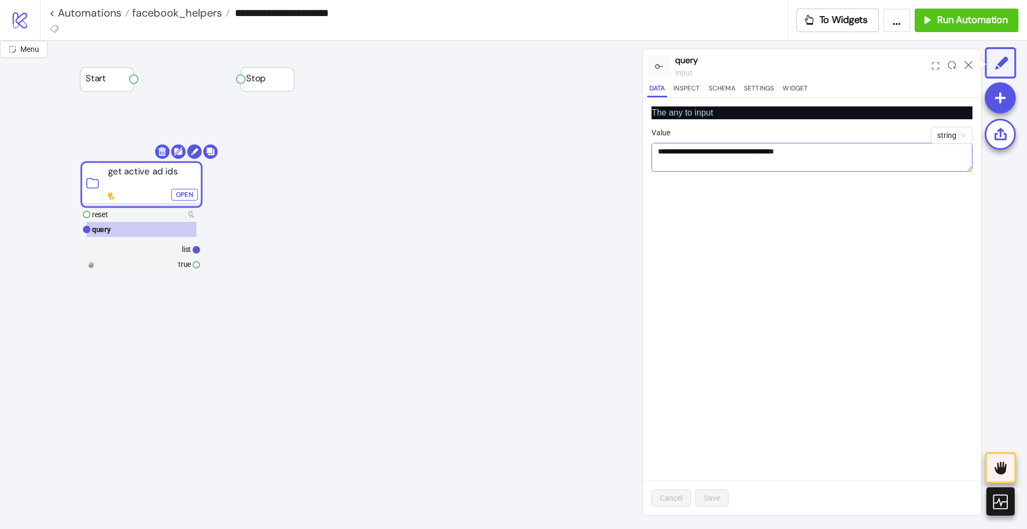
click at [969, 170] on textarea "Value" at bounding box center [811, 157] width 321 height 29
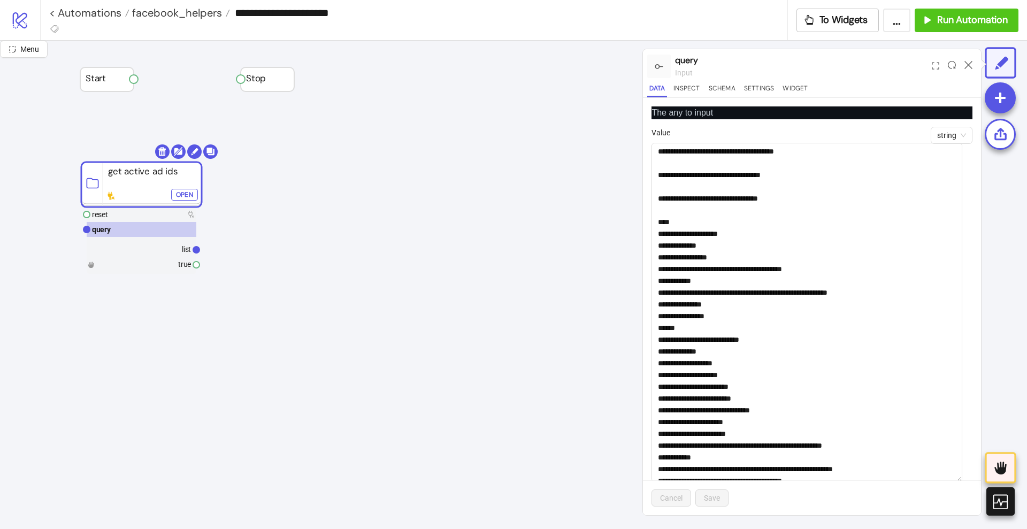
drag, startPoint x: 969, startPoint y: 168, endPoint x: 975, endPoint y: 479, distance: 310.2
click at [975, 479] on div "The any to input string Value Cancel Save" at bounding box center [812, 306] width 338 height 417
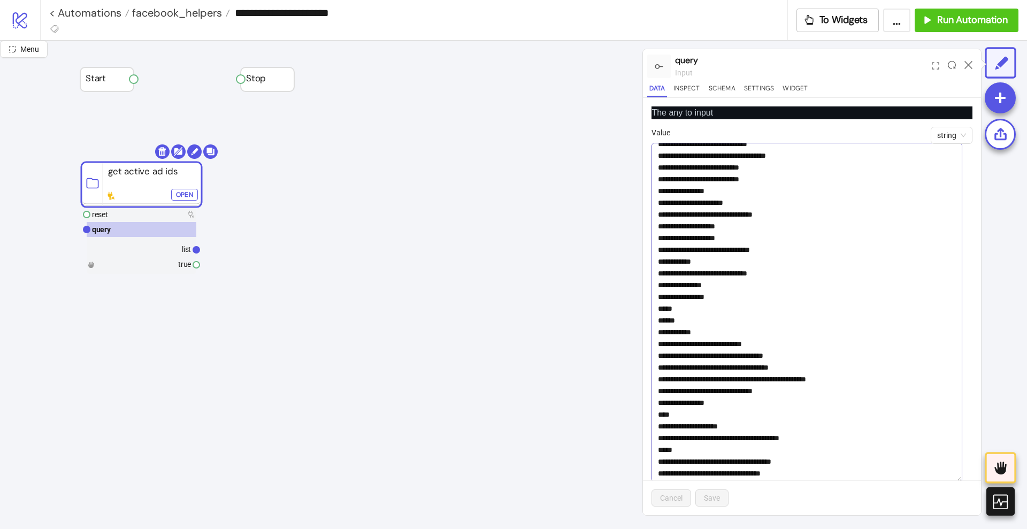
scroll to position [749, 0]
click at [163, 245] on rect at bounding box center [142, 248] width 110 height 15
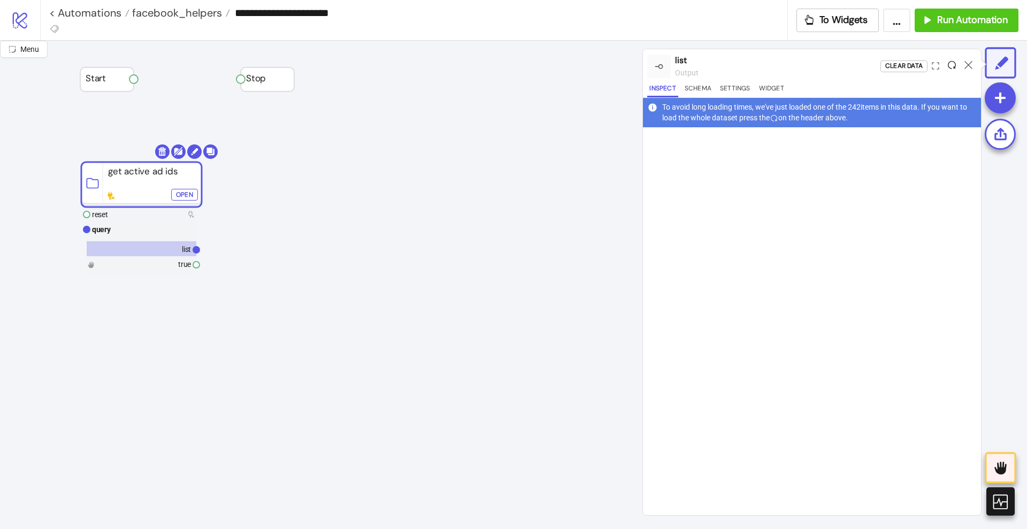
click at [953, 64] on icon at bounding box center [951, 65] width 8 height 8
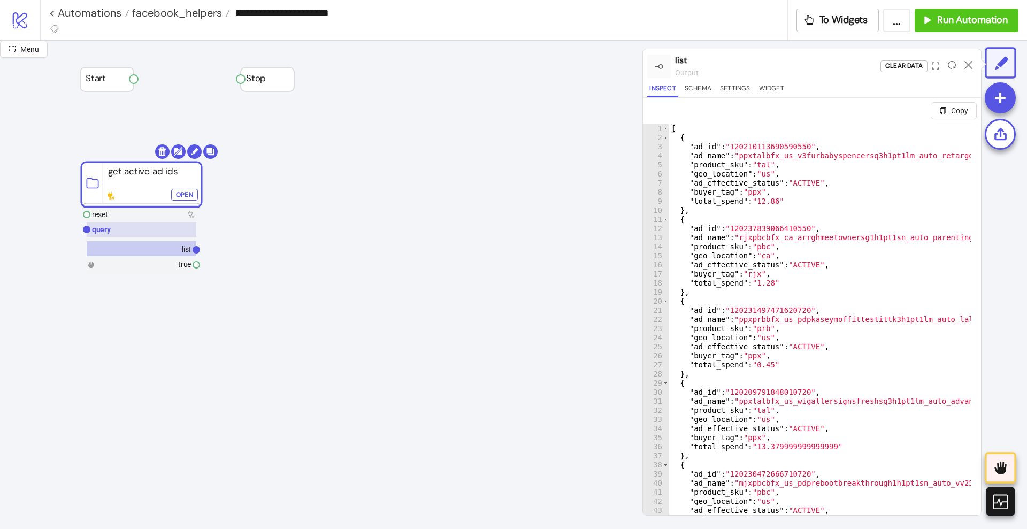
click at [146, 231] on rect at bounding box center [142, 229] width 110 height 15
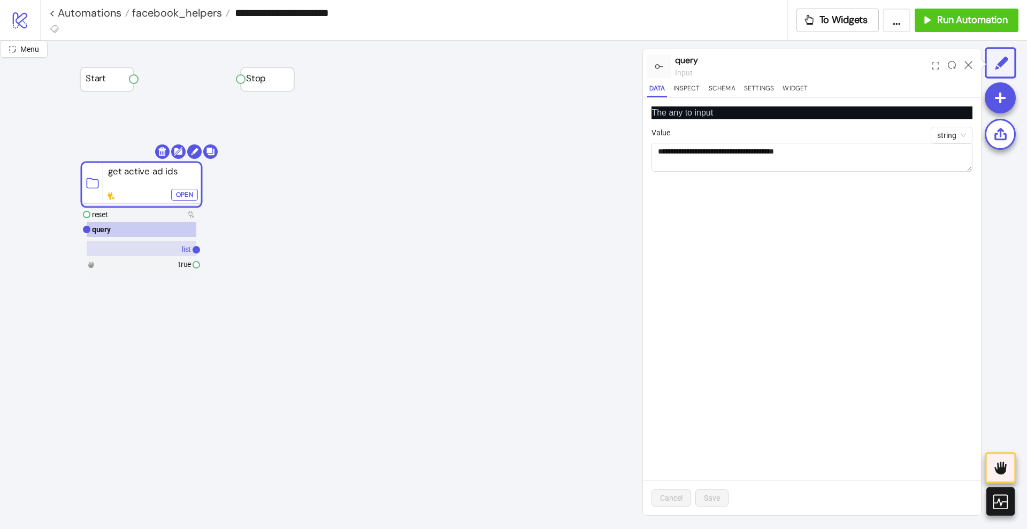
click at [169, 246] on rect at bounding box center [142, 248] width 110 height 15
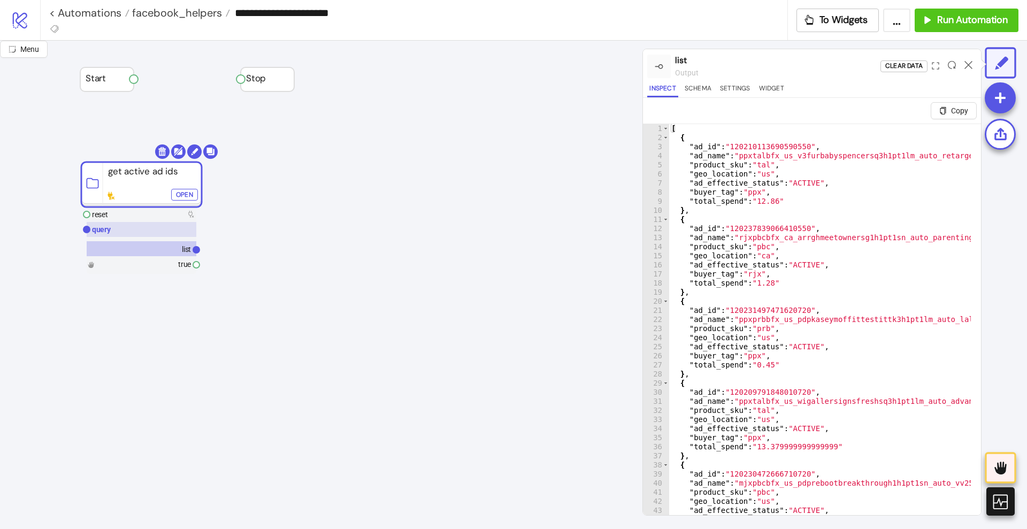
drag, startPoint x: 137, startPoint y: 229, endPoint x: 142, endPoint y: 225, distance: 6.1
click at [137, 229] on rect at bounding box center [142, 229] width 110 height 15
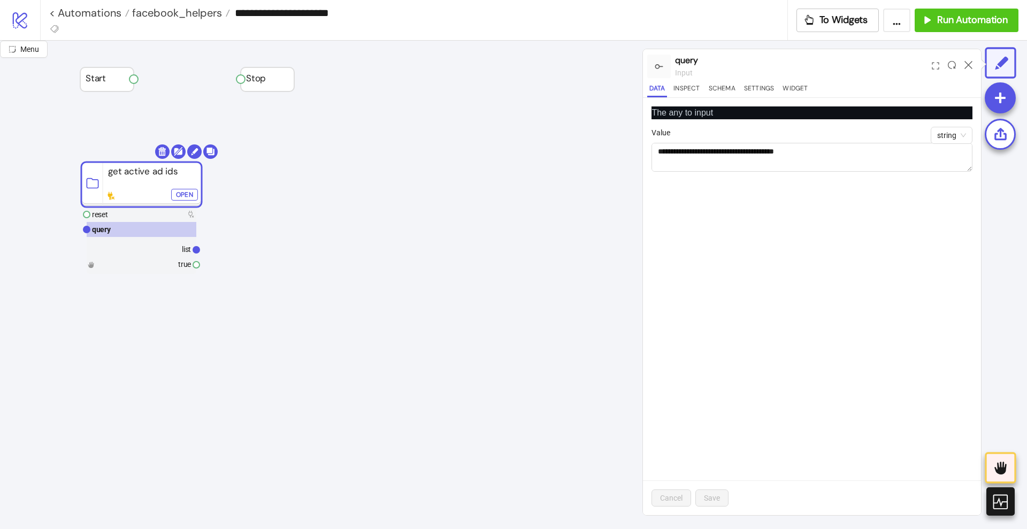
click at [850, 222] on div "The any to input string Value Cancel Save" at bounding box center [812, 306] width 338 height 417
click at [882, 151] on textarea "Value" at bounding box center [811, 157] width 321 height 29
paste textarea "**********"
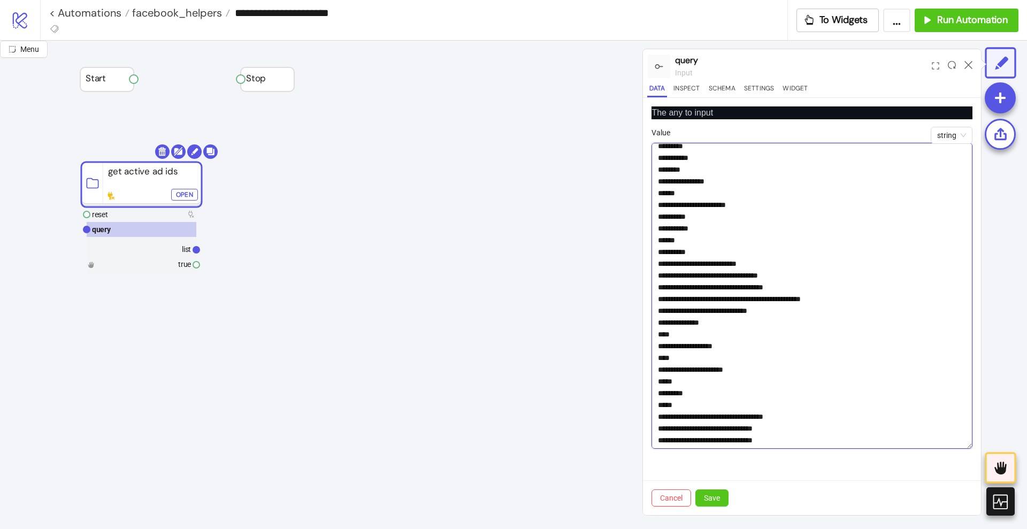
scroll to position [793, 0]
drag, startPoint x: 969, startPoint y: 168, endPoint x: 976, endPoint y: 445, distance: 277.1
click at [976, 445] on div "The any to input string Value Cancel Save" at bounding box center [812, 306] width 338 height 417
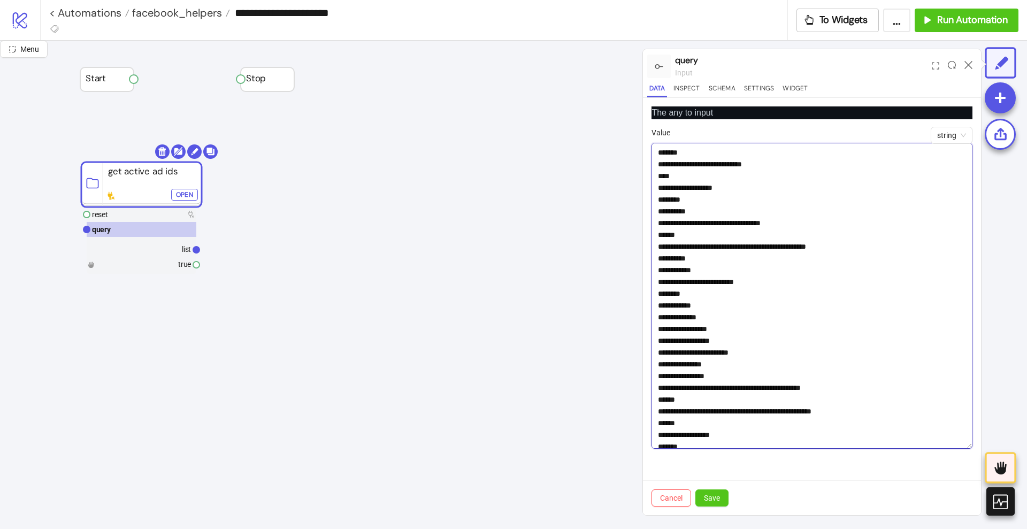
scroll to position [0, 0]
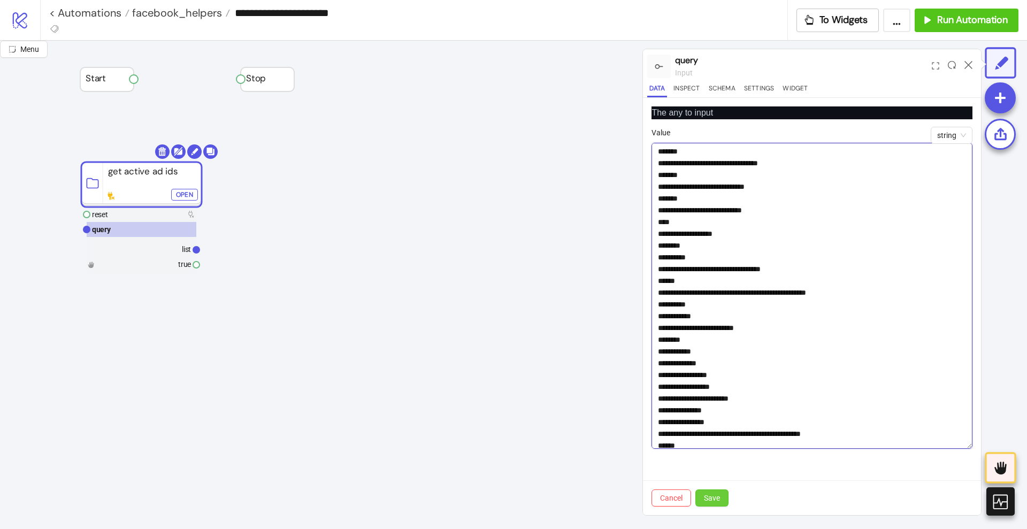
type textarea "**********"
click at [713, 500] on span "Save" at bounding box center [712, 498] width 16 height 9
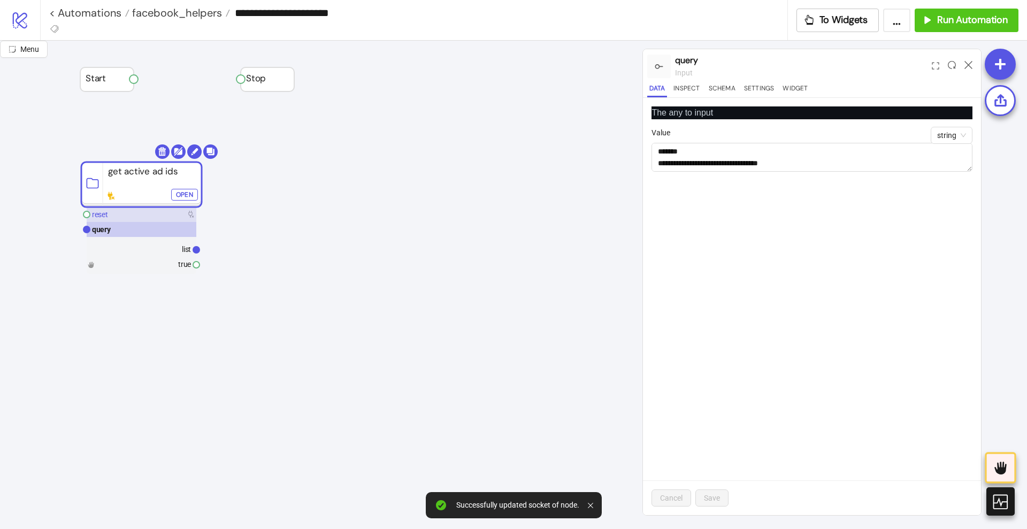
click at [130, 219] on rect at bounding box center [142, 214] width 110 height 15
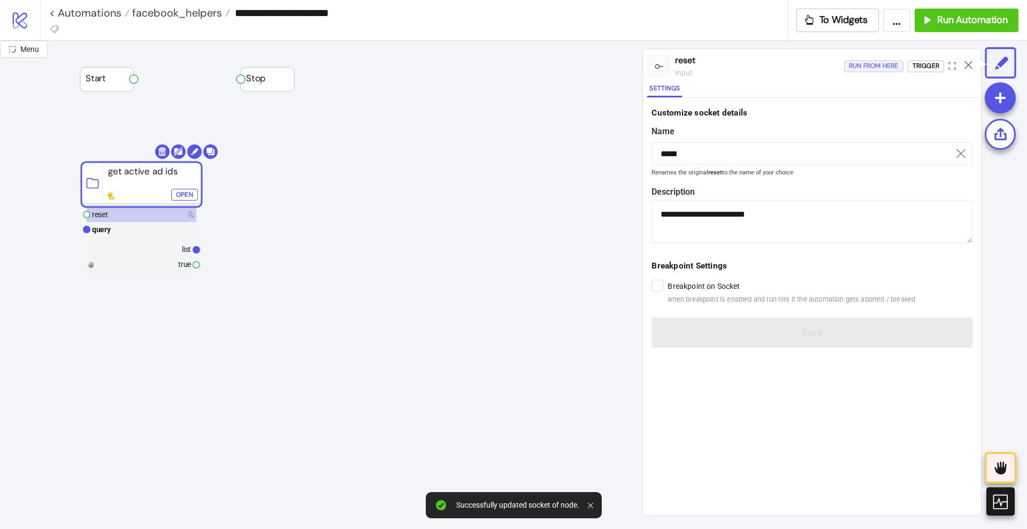
click at [877, 65] on div "Run from here" at bounding box center [874, 66] width 50 height 12
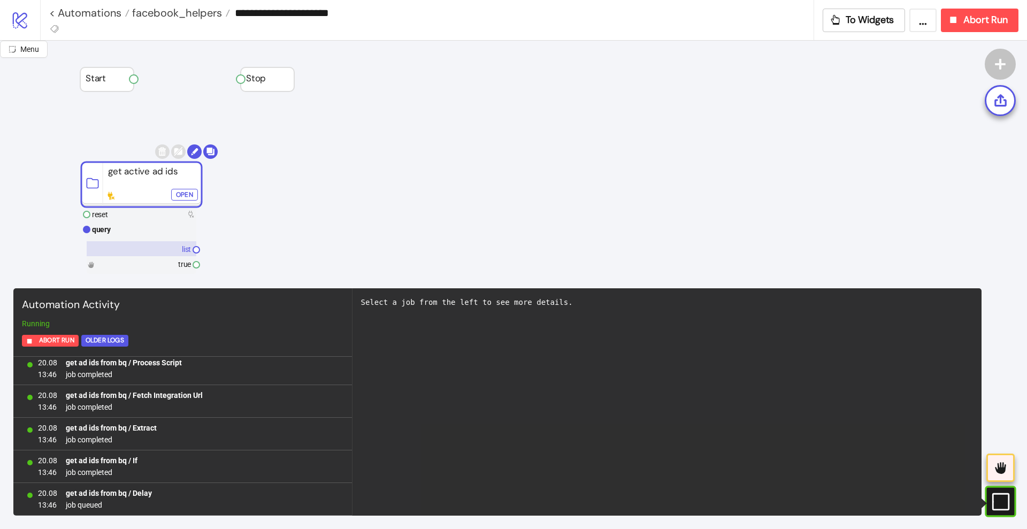
scroll to position [167, 0]
